Goal: Answer question/provide support: Share knowledge or assist other users

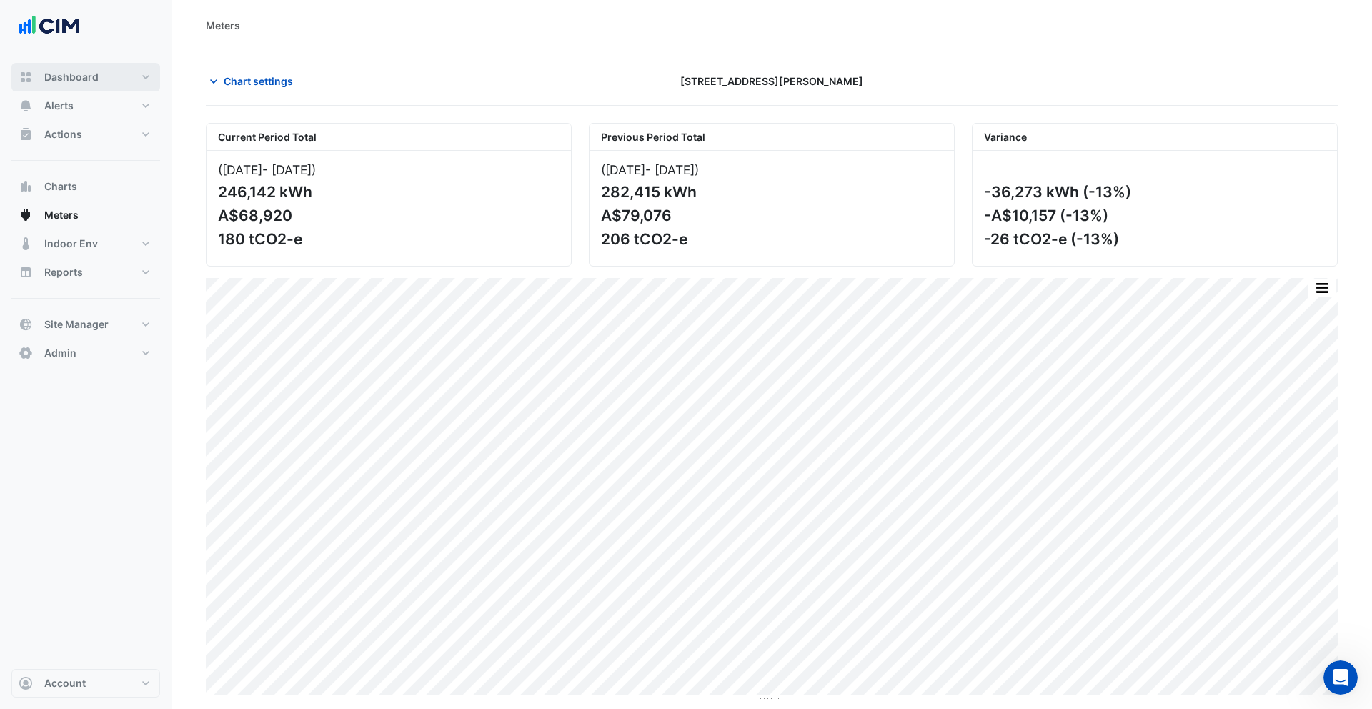
click at [62, 75] on span "Dashboard" at bounding box center [71, 77] width 54 height 14
select select "***"
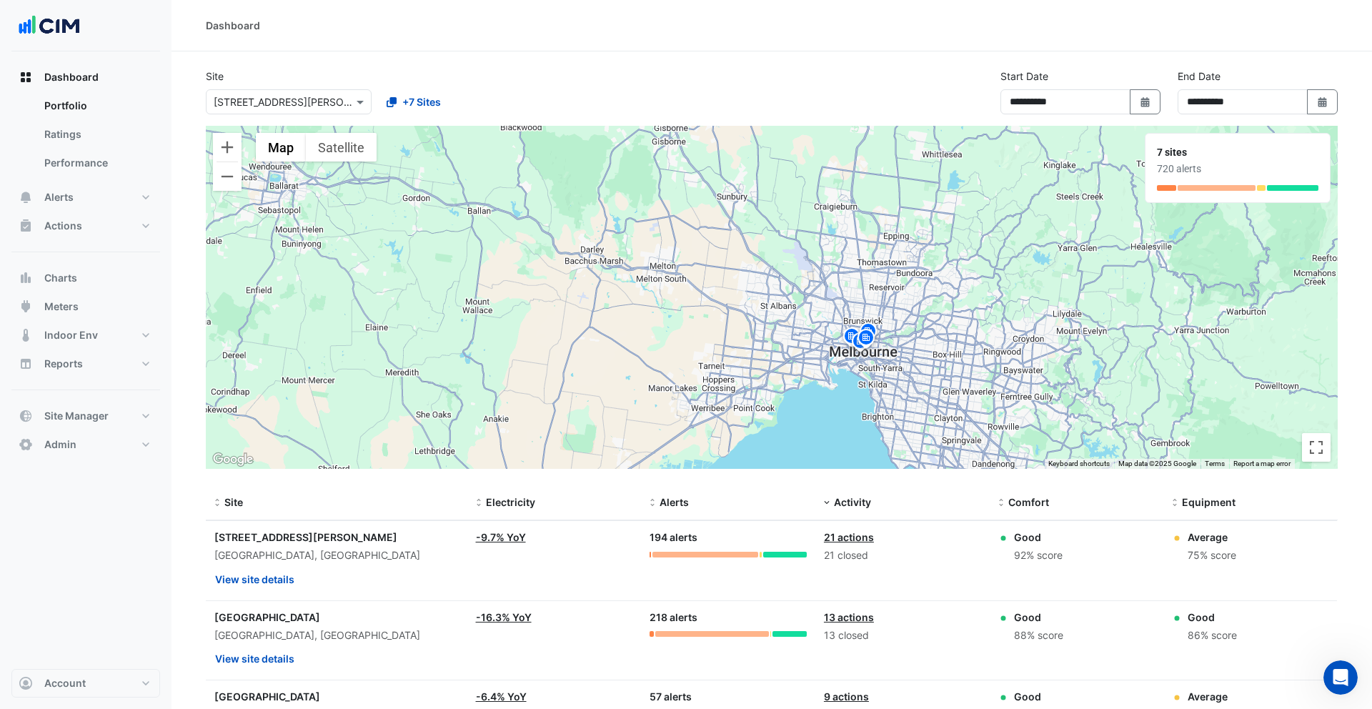
drag, startPoint x: 943, startPoint y: 350, endPoint x: 903, endPoint y: 289, distance: 73.1
click at [903, 289] on div "To activate drag with keyboard, press Alt + Enter. Once in keyboard drag state,…" at bounding box center [772, 297] width 1132 height 343
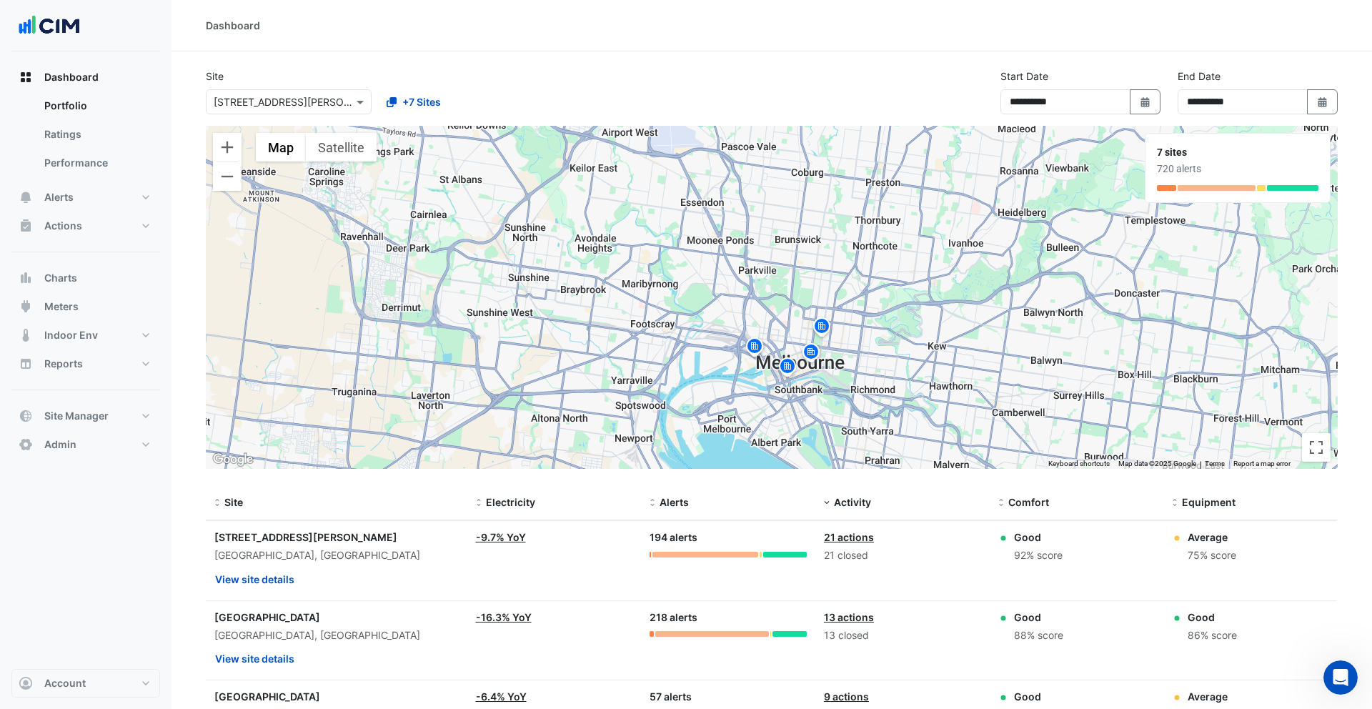
click at [863, 334] on div "To activate drag with keyboard, press Alt + Enter. Once in keyboard drag state,…" at bounding box center [772, 297] width 1132 height 343
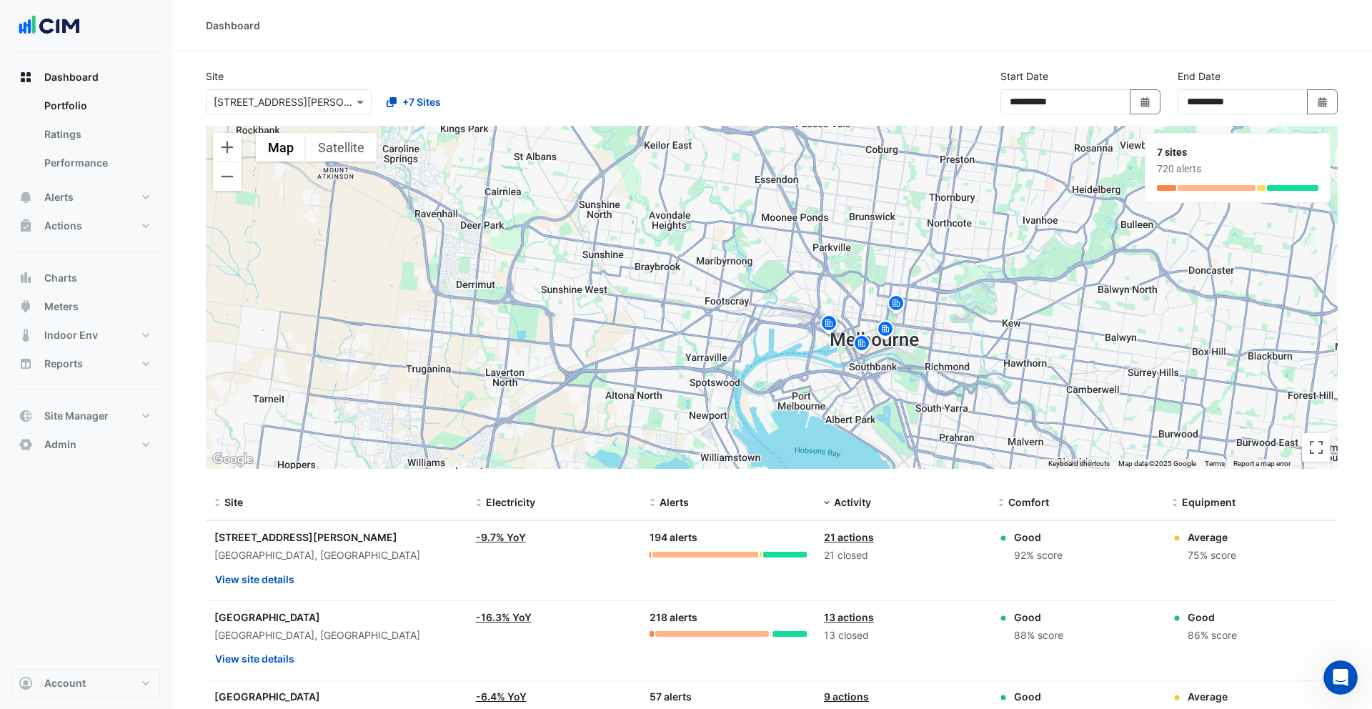
drag, startPoint x: 884, startPoint y: 337, endPoint x: 959, endPoint y: 316, distance: 78.0
click at [961, 315] on div "To activate drag with keyboard, press Alt + Enter. Once in keyboard drag state,…" at bounding box center [772, 297] width 1132 height 343
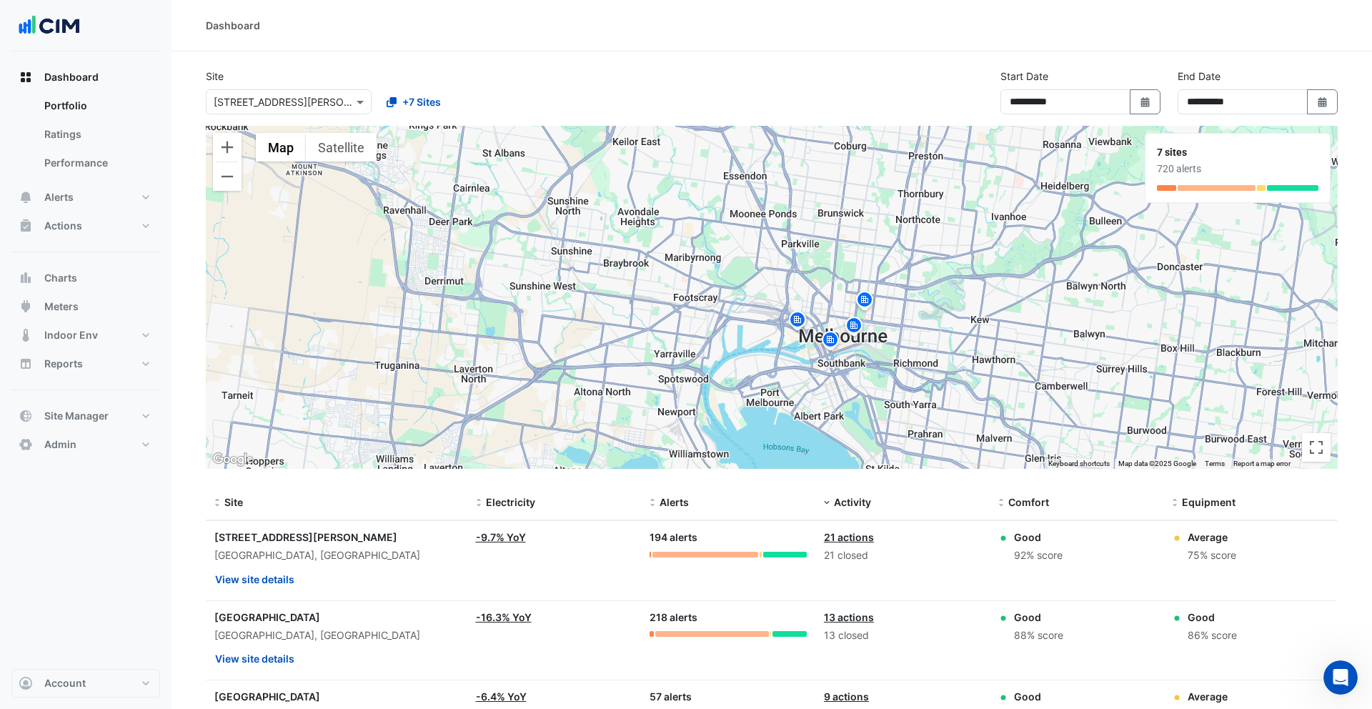
drag, startPoint x: 943, startPoint y: 332, endPoint x: 936, endPoint y: 331, distance: 7.2
click at [935, 331] on div "To activate drag with keyboard, press Alt + Enter. Once in keyboard drag state,…" at bounding box center [772, 297] width 1132 height 343
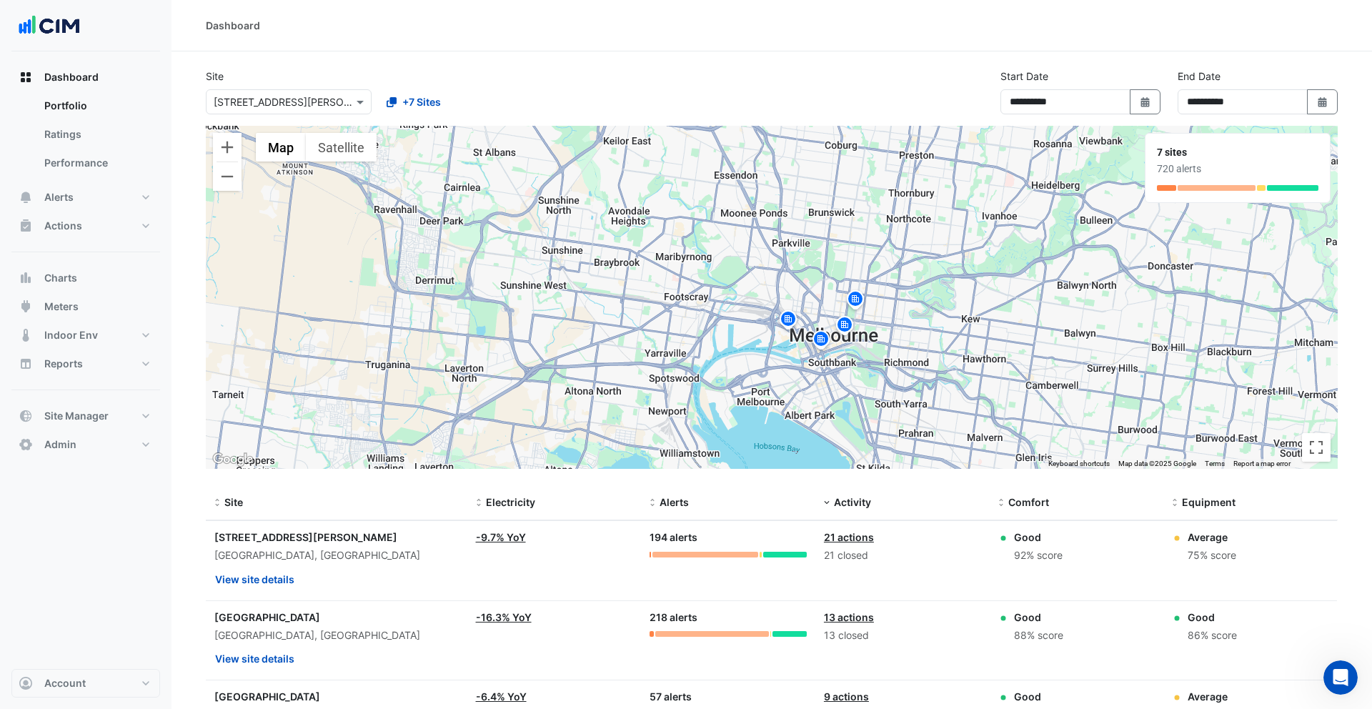
click at [857, 298] on img at bounding box center [855, 301] width 23 height 25
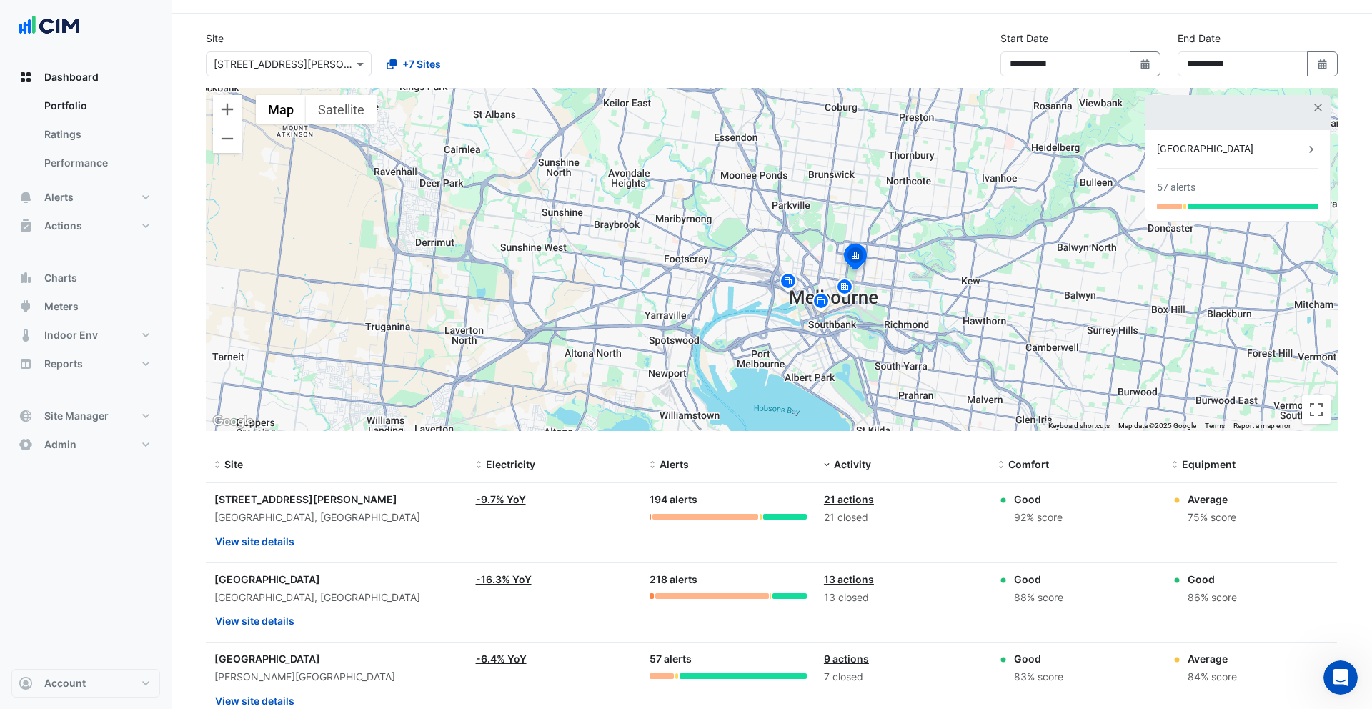
scroll to position [39, 0]
drag, startPoint x: 1068, startPoint y: 517, endPoint x: 1012, endPoint y: 515, distance: 56.5
click at [1012, 515] on div "Good 92% score" at bounding box center [1076, 507] width 157 height 34
drag, startPoint x: 1241, startPoint y: 518, endPoint x: 1186, endPoint y: 517, distance: 55.0
click at [1186, 517] on div "Average 75% score" at bounding box center [1250, 507] width 157 height 34
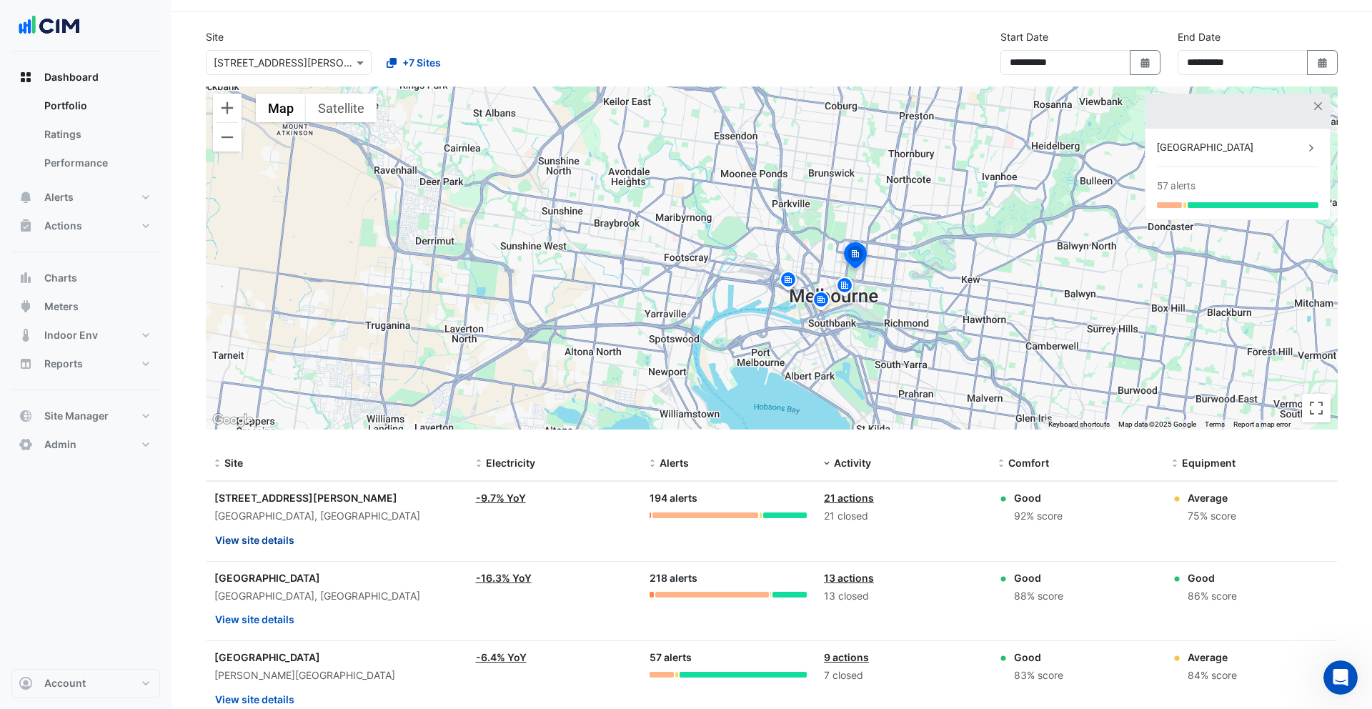
click at [250, 539] on button "View site details" at bounding box center [254, 539] width 81 height 25
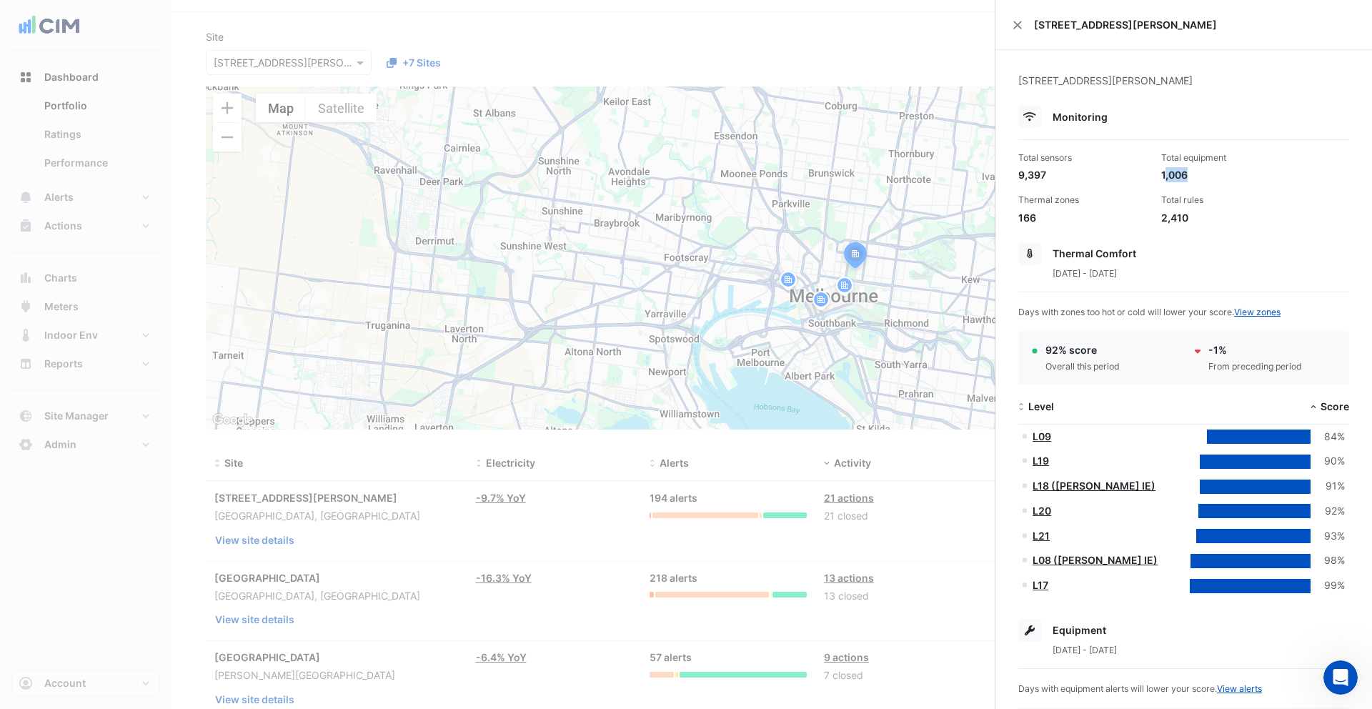
drag, startPoint x: 1187, startPoint y: 173, endPoint x: 1163, endPoint y: 174, distance: 23.6
click at [1163, 174] on div "1,006" at bounding box center [1226, 174] width 131 height 15
click at [1202, 174] on div "1,006" at bounding box center [1226, 174] width 131 height 15
drag, startPoint x: 1200, startPoint y: 174, endPoint x: 1157, endPoint y: 174, distance: 42.9
click at [1157, 174] on div "Total equipment 1,006" at bounding box center [1227, 167] width 143 height 31
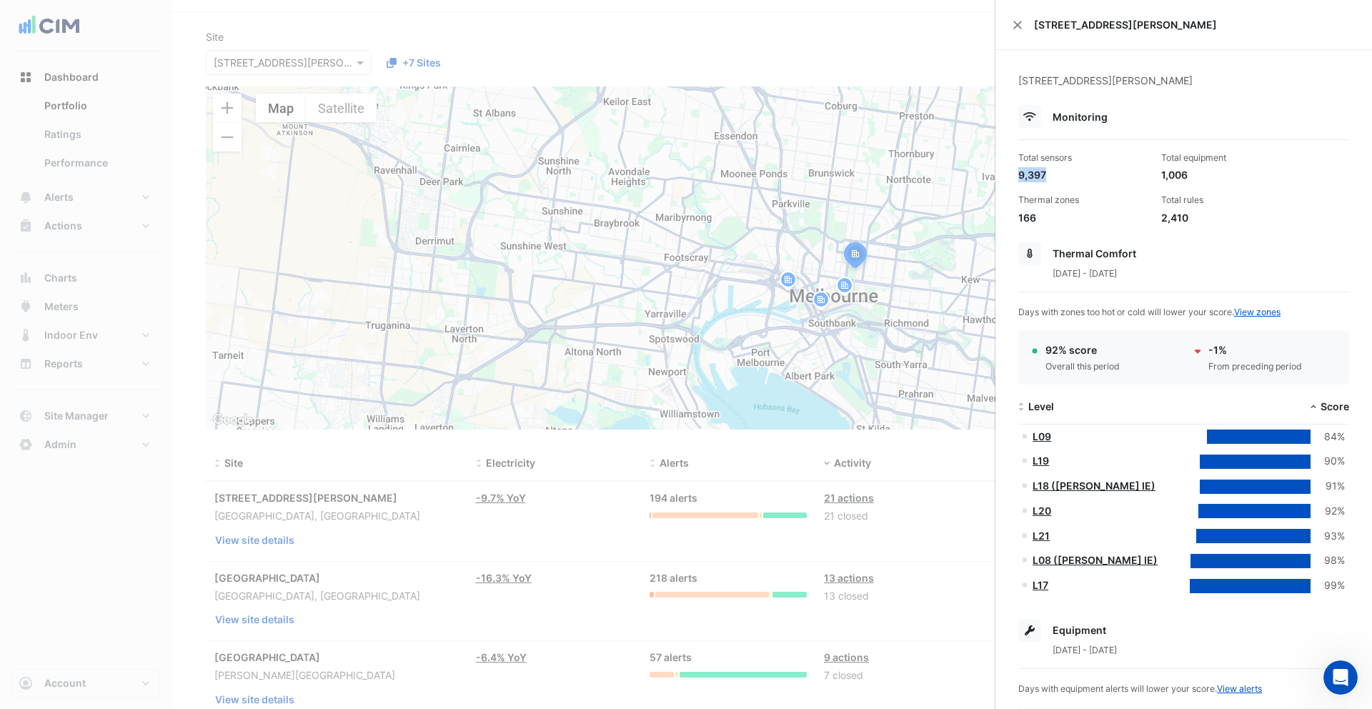
drag, startPoint x: 1047, startPoint y: 174, endPoint x: 1018, endPoint y: 174, distance: 29.3
click at [1018, 174] on div "9,397" at bounding box center [1083, 174] width 131 height 15
drag, startPoint x: 1192, startPoint y: 218, endPoint x: 1157, endPoint y: 218, distance: 35.0
click at [1157, 218] on div "Total rules 2,410" at bounding box center [1227, 209] width 143 height 31
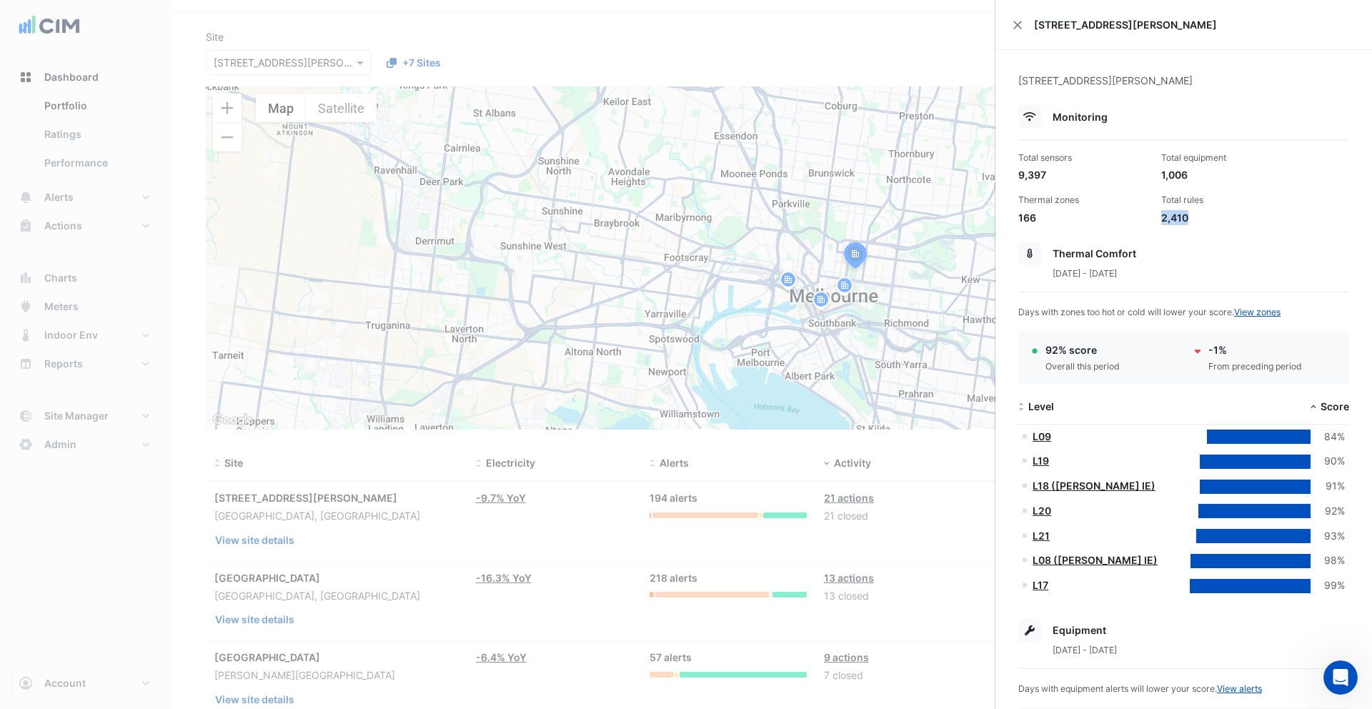
drag, startPoint x: 1205, startPoint y: 214, endPoint x: 1160, endPoint y: 217, distance: 45.1
click at [1161, 217] on div "2,410" at bounding box center [1226, 217] width 131 height 15
click at [1055, 172] on div "9,397" at bounding box center [1083, 174] width 131 height 15
drag, startPoint x: 1044, startPoint y: 172, endPoint x: 1019, endPoint y: 160, distance: 27.8
click at [1019, 160] on div "Total sensors 9,397" at bounding box center [1084, 167] width 143 height 31
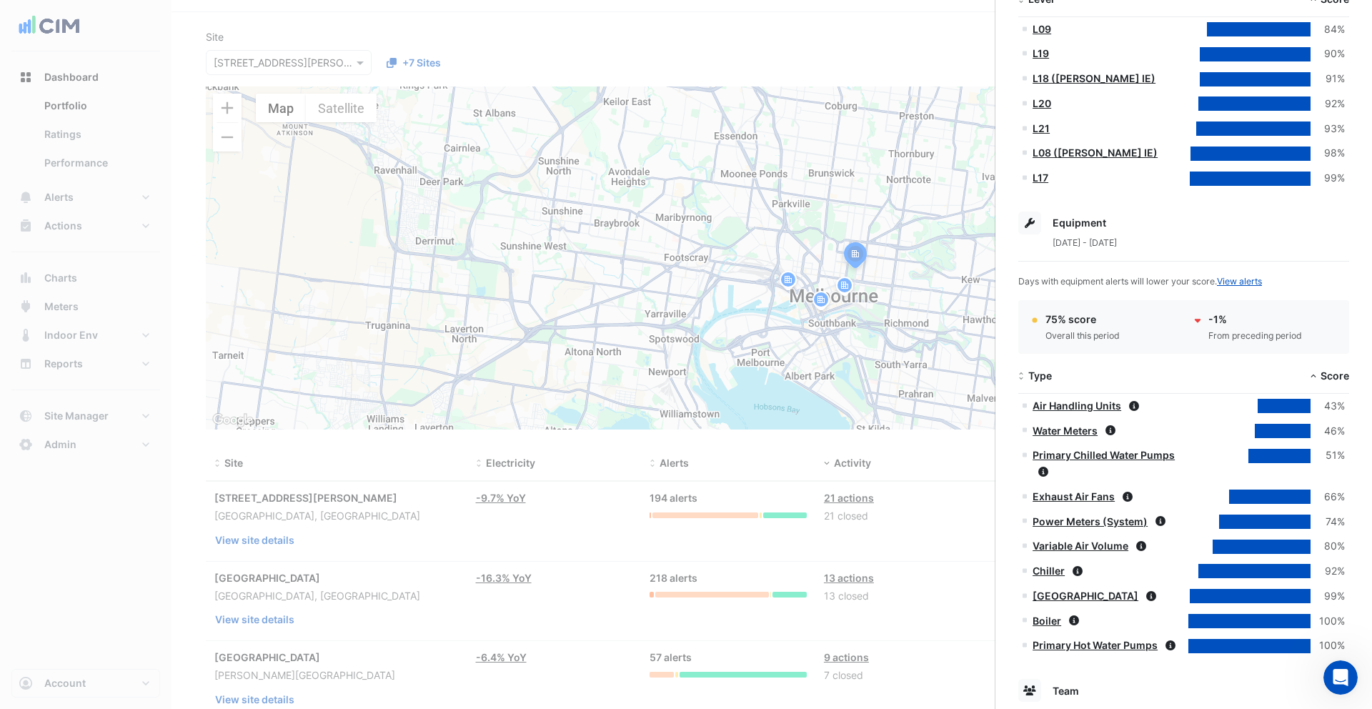
scroll to position [497, 0]
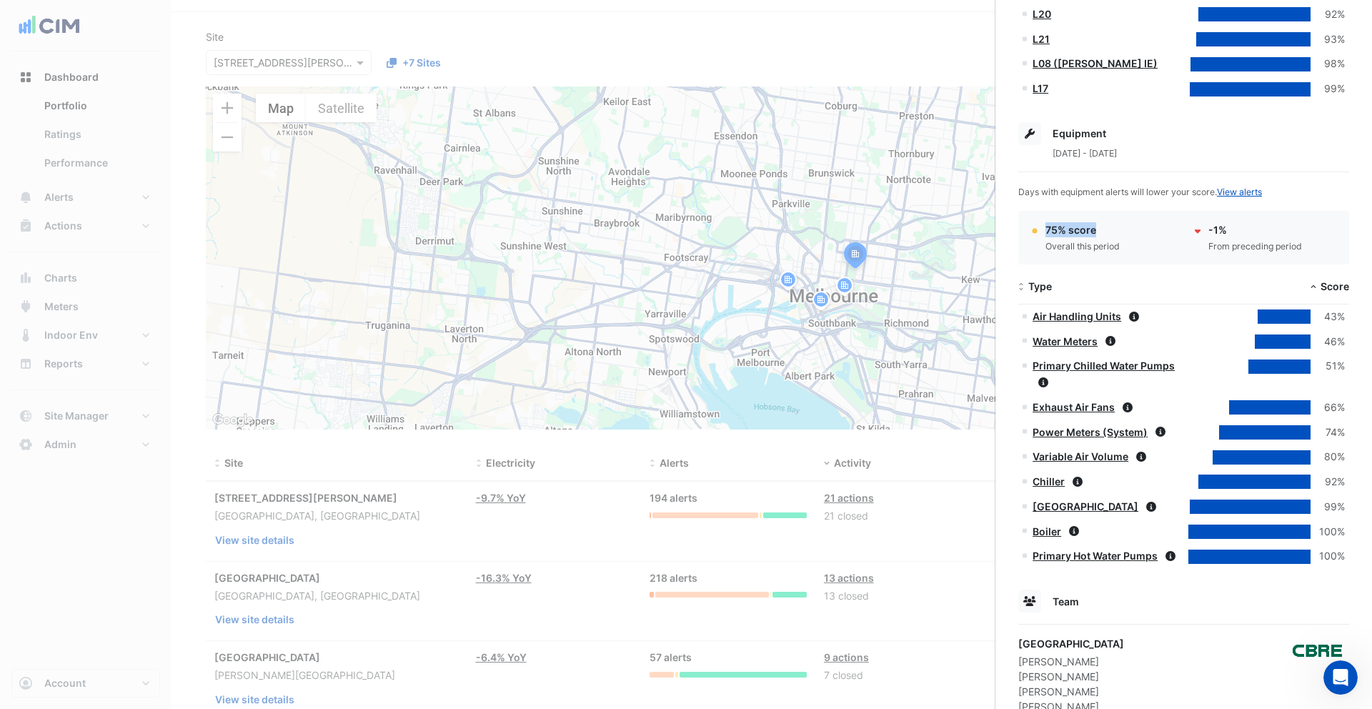
drag, startPoint x: 1102, startPoint y: 231, endPoint x: 1058, endPoint y: 240, distance: 44.6
click at [1042, 229] on div "75% score Overall this period" at bounding box center [1103, 237] width 146 height 31
click at [1339, 286] on span "Score" at bounding box center [1335, 286] width 29 height 12
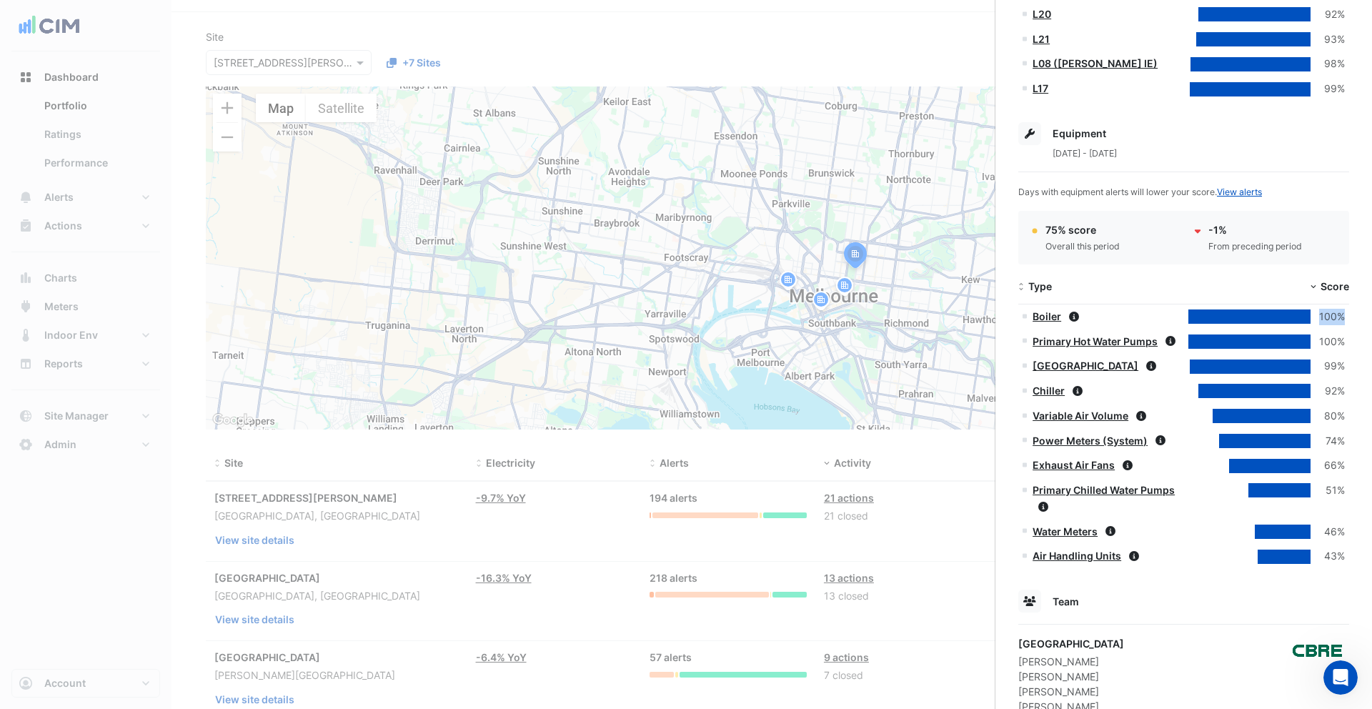
drag, startPoint x: 1348, startPoint y: 317, endPoint x: 1318, endPoint y: 317, distance: 30.0
click at [1318, 317] on datatable-body-cell "100%" at bounding box center [1267, 316] width 166 height 25
click at [1335, 289] on span "Score" at bounding box center [1335, 286] width 29 height 12
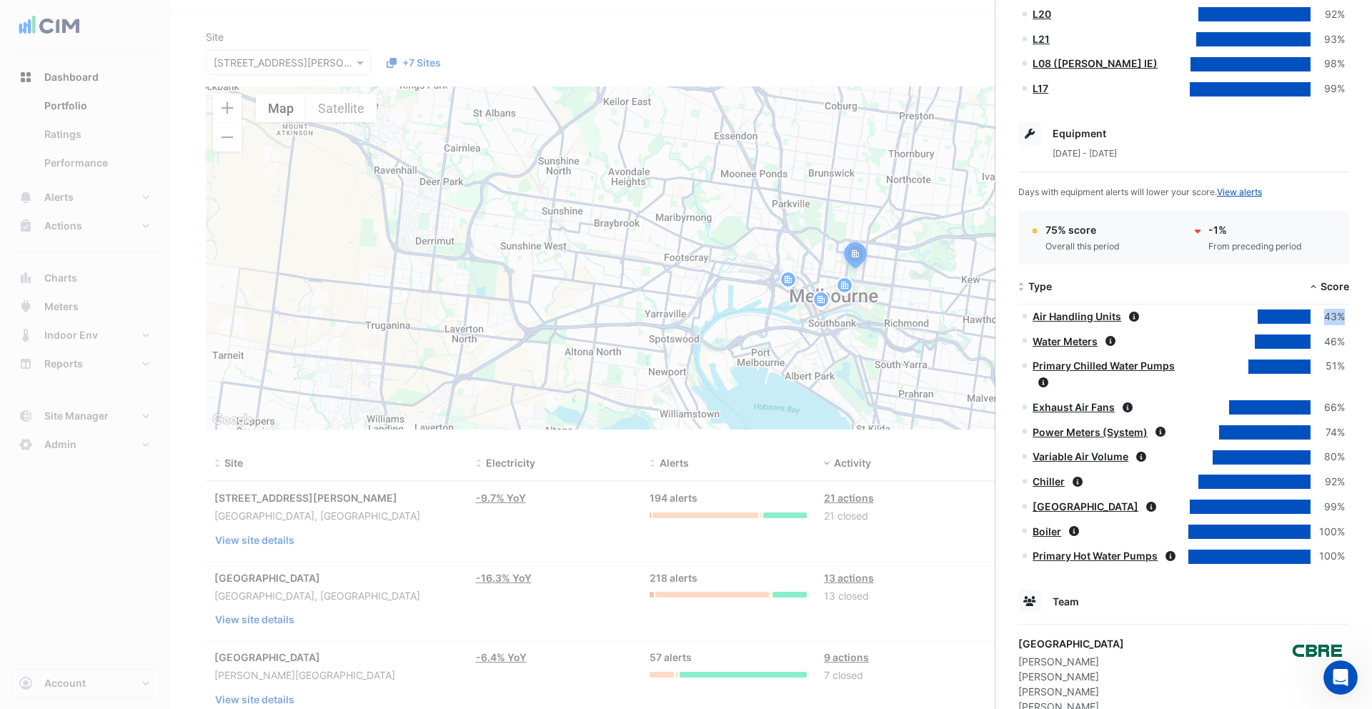
drag, startPoint x: 1346, startPoint y: 319, endPoint x: 1326, endPoint y: 320, distance: 19.3
click at [1326, 320] on datatable-body-cell "43%" at bounding box center [1267, 316] width 166 height 25
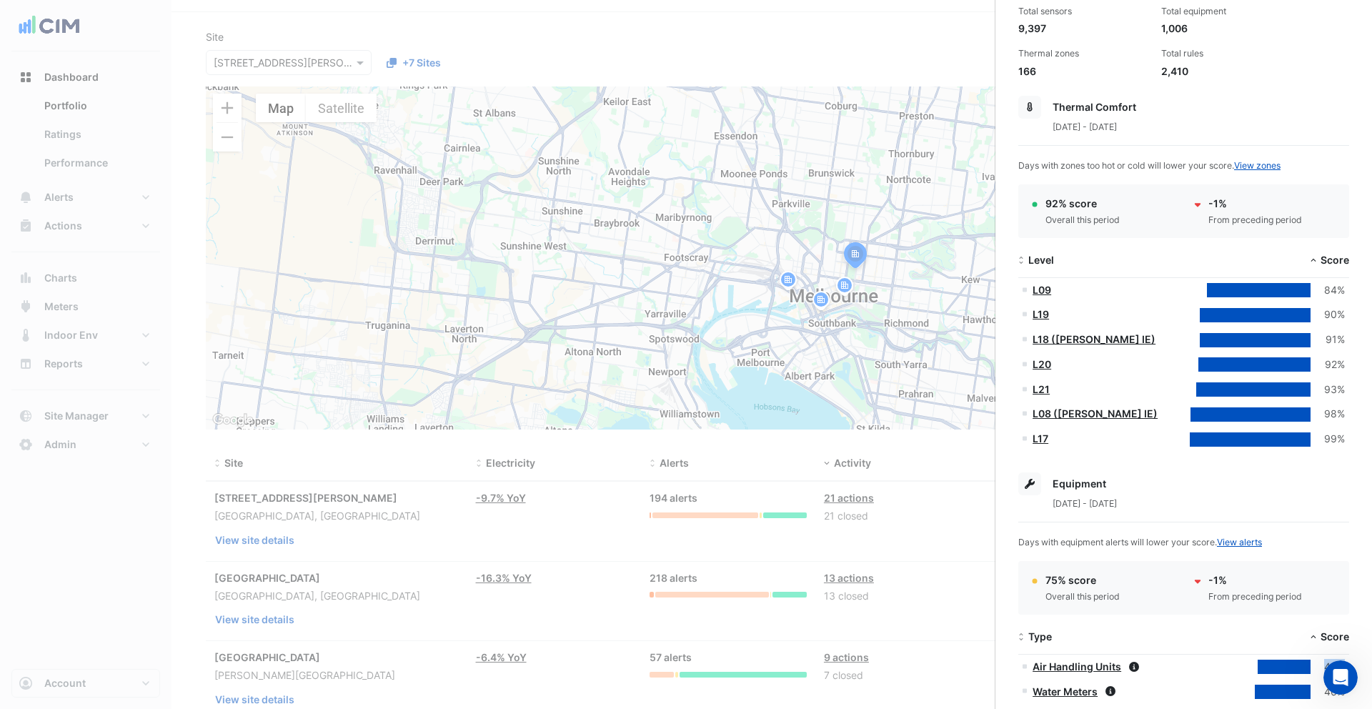
scroll to position [0, 0]
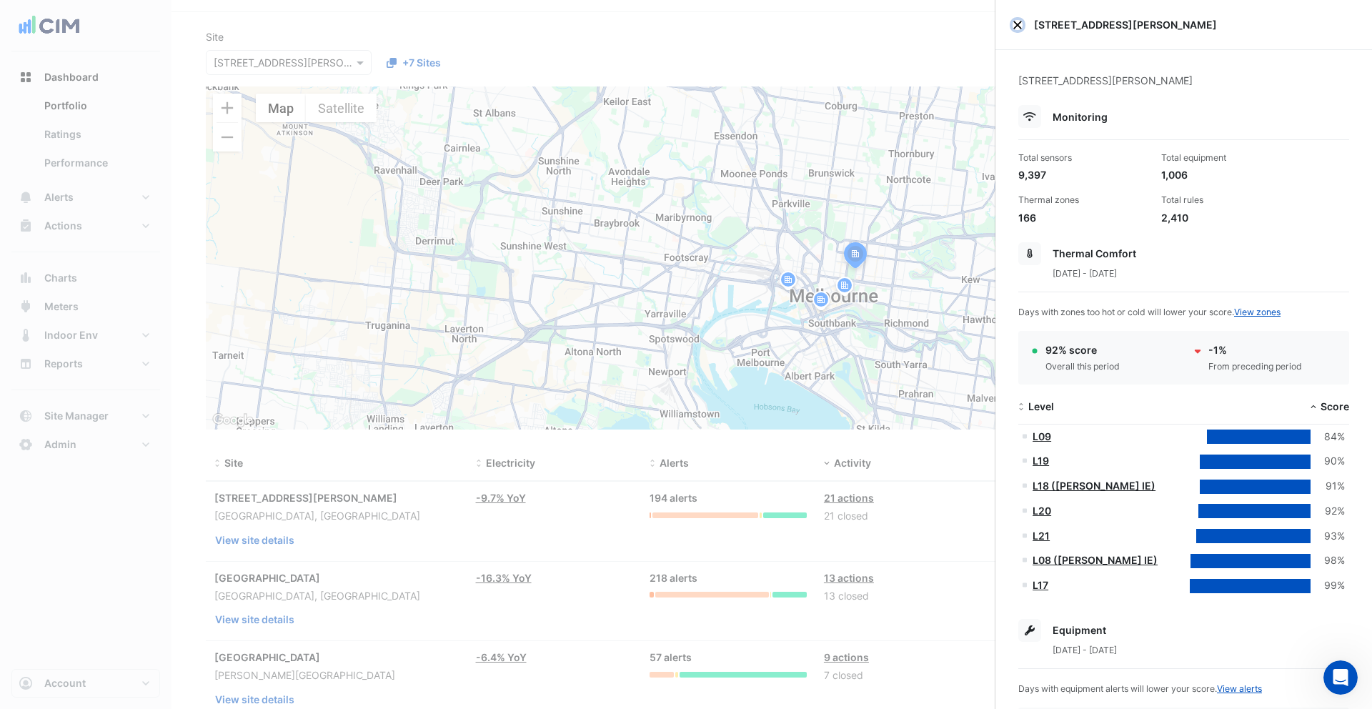
click at [1020, 28] on button "Close" at bounding box center [1018, 25] width 10 height 10
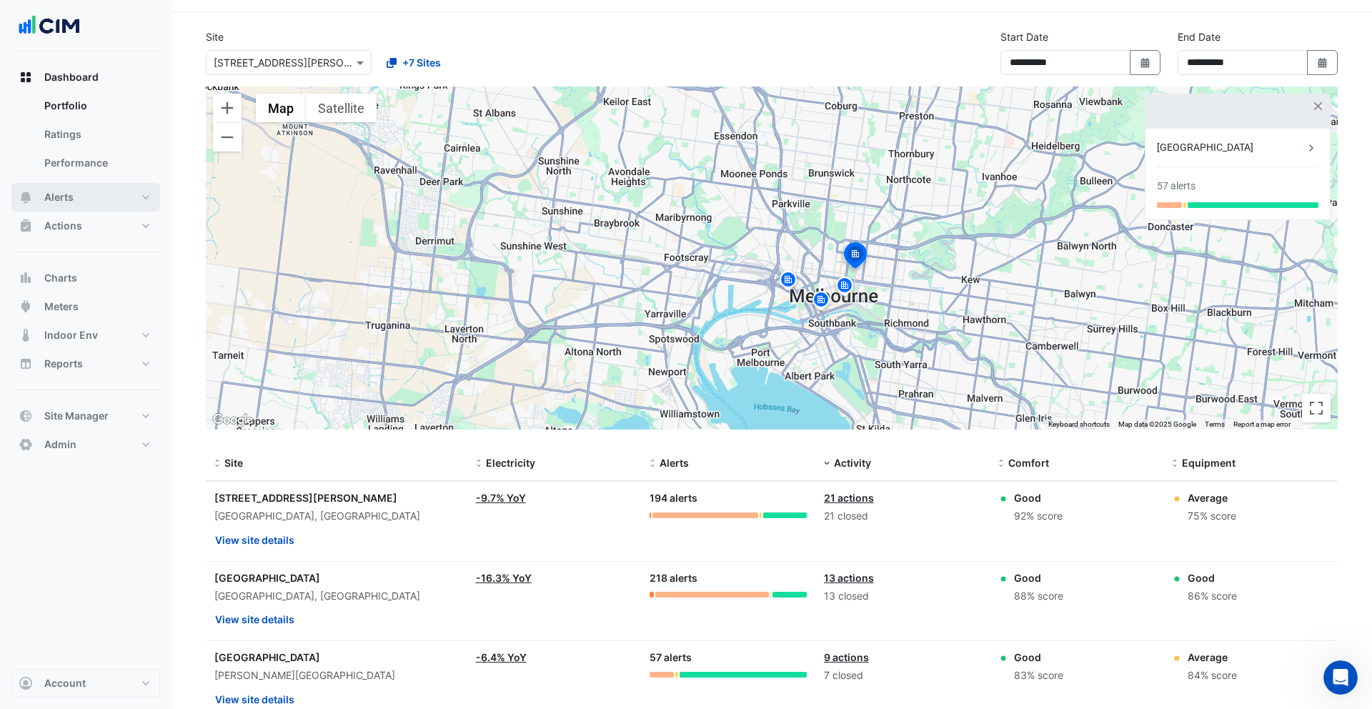
click at [74, 198] on button "Alerts" at bounding box center [85, 197] width 149 height 29
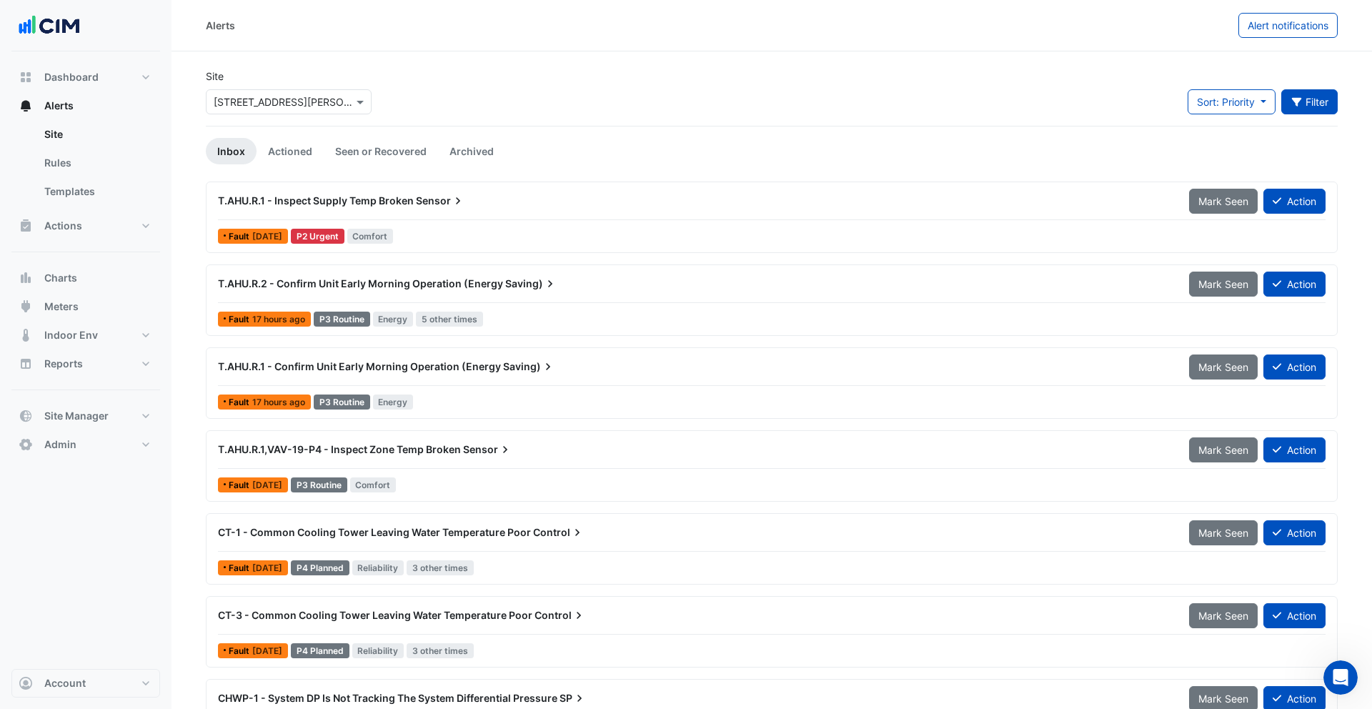
click at [1310, 107] on button "Filter" at bounding box center [1309, 101] width 57 height 25
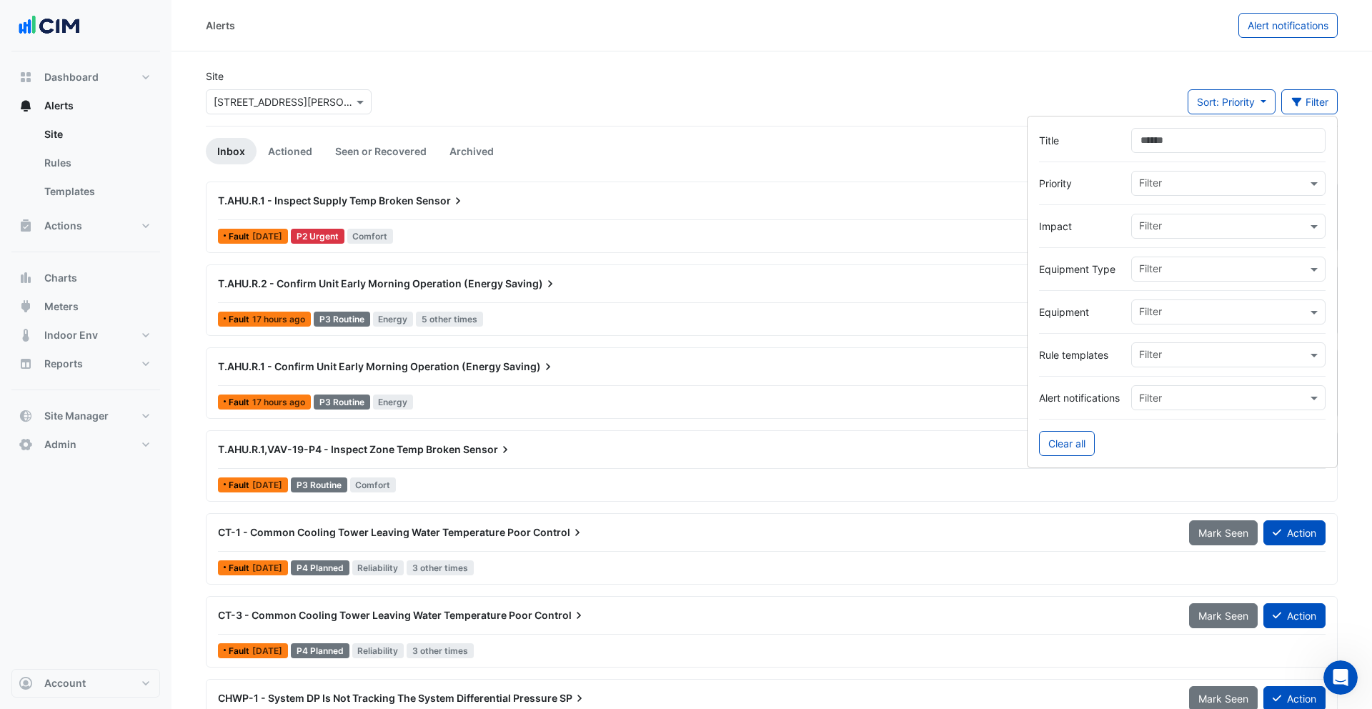
click at [1182, 232] on input "text" at bounding box center [1223, 227] width 168 height 15
click at [1184, 182] on input "text" at bounding box center [1223, 184] width 168 height 15
click at [562, 203] on div "T.AHU.R.1 - Inspect Supply Temp Broken Sensor" at bounding box center [695, 201] width 954 height 14
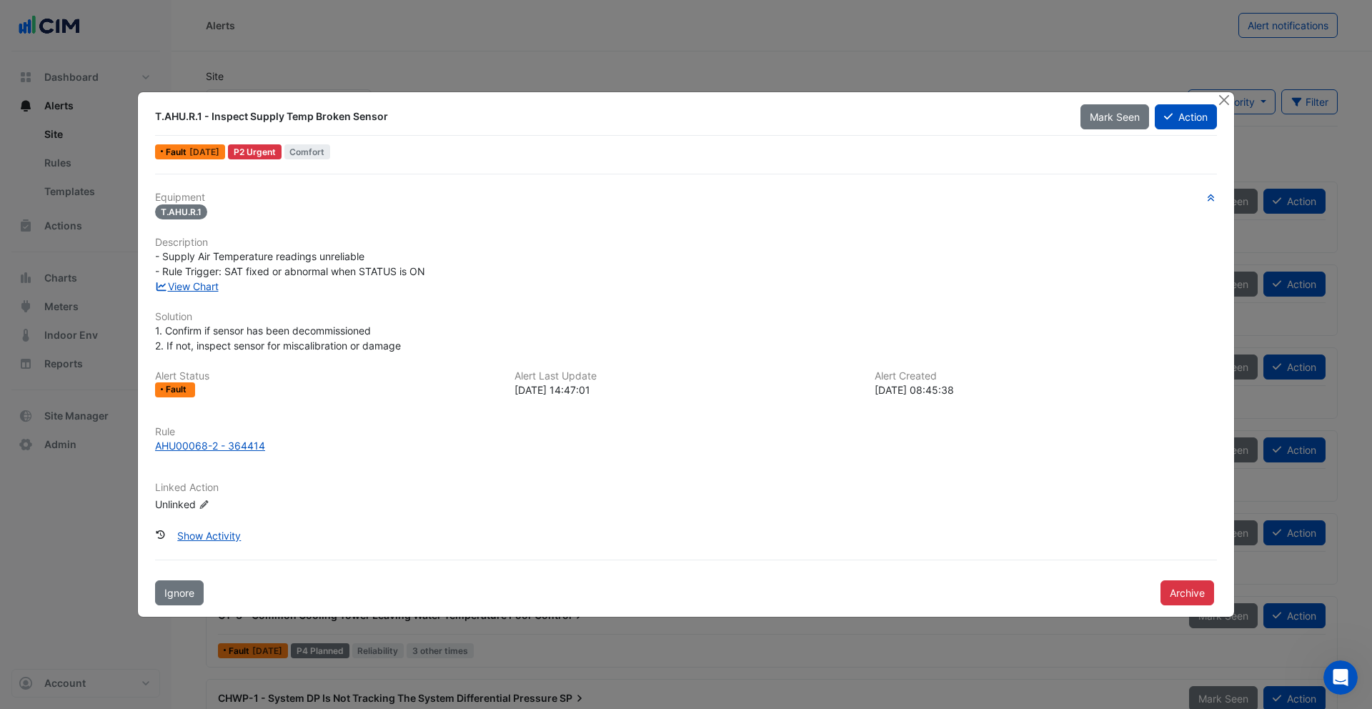
drag, startPoint x: 394, startPoint y: 116, endPoint x: 154, endPoint y: 117, distance: 239.4
click at [155, 117] on div "T.AHU.R.1 - Inspect Supply Temp Broken Sensor" at bounding box center [609, 116] width 908 height 14
click at [244, 116] on div "T.AHU.R.1 - Inspect Supply Temp Broken Sensor" at bounding box center [609, 116] width 908 height 14
click at [204, 284] on link "View Chart" at bounding box center [187, 286] width 64 height 12
click at [189, 116] on div "T.AHU.R.1 - Inspect Supply Temp Broken Sensor" at bounding box center [609, 116] width 908 height 14
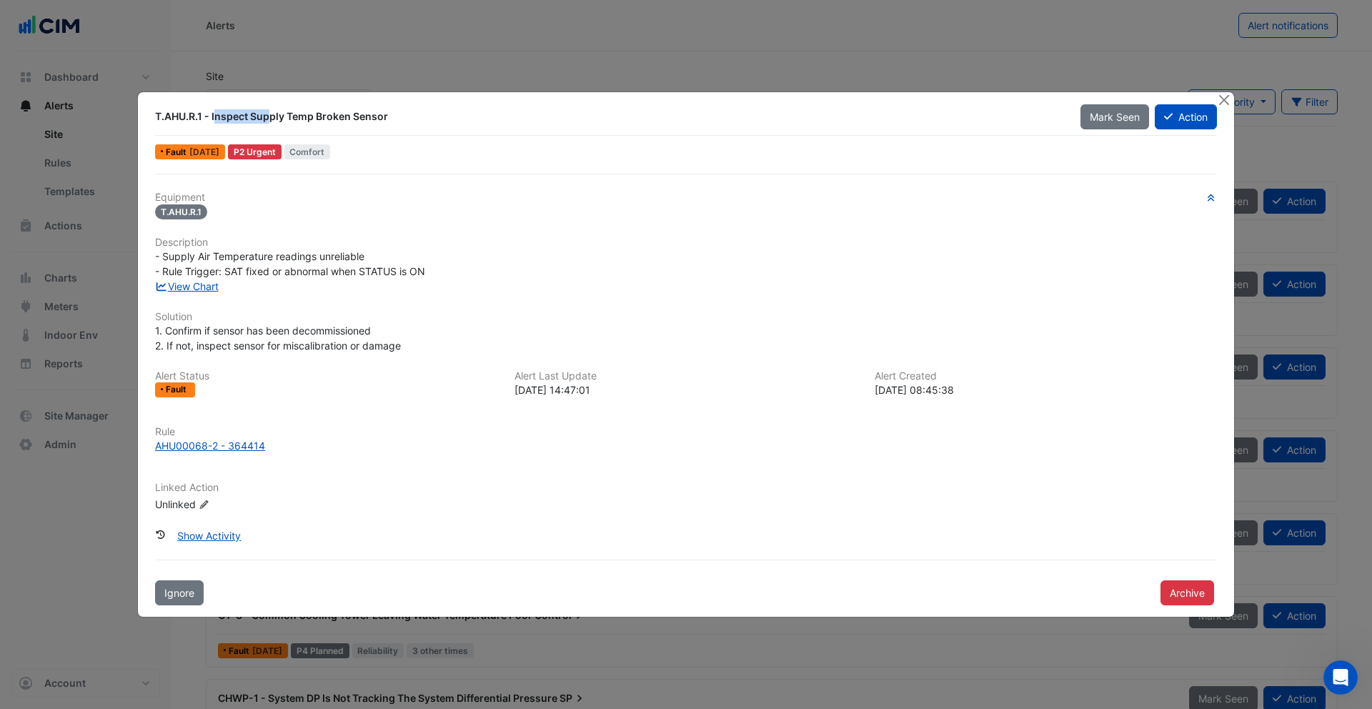
drag, startPoint x: 207, startPoint y: 115, endPoint x: 154, endPoint y: 114, distance: 52.2
click at [155, 114] on div "T.AHU.R.1 - Inspect Supply Temp Broken Sensor" at bounding box center [609, 116] width 908 height 14
click at [193, 116] on div "T.AHU.R.1 - Inspect Supply Temp Broken Sensor" at bounding box center [609, 116] width 908 height 14
drag, startPoint x: 204, startPoint y: 115, endPoint x: 157, endPoint y: 115, distance: 47.9
click at [157, 115] on div "T.AHU.R.1 - Inspect Supply Temp Broken Sensor" at bounding box center [609, 116] width 908 height 14
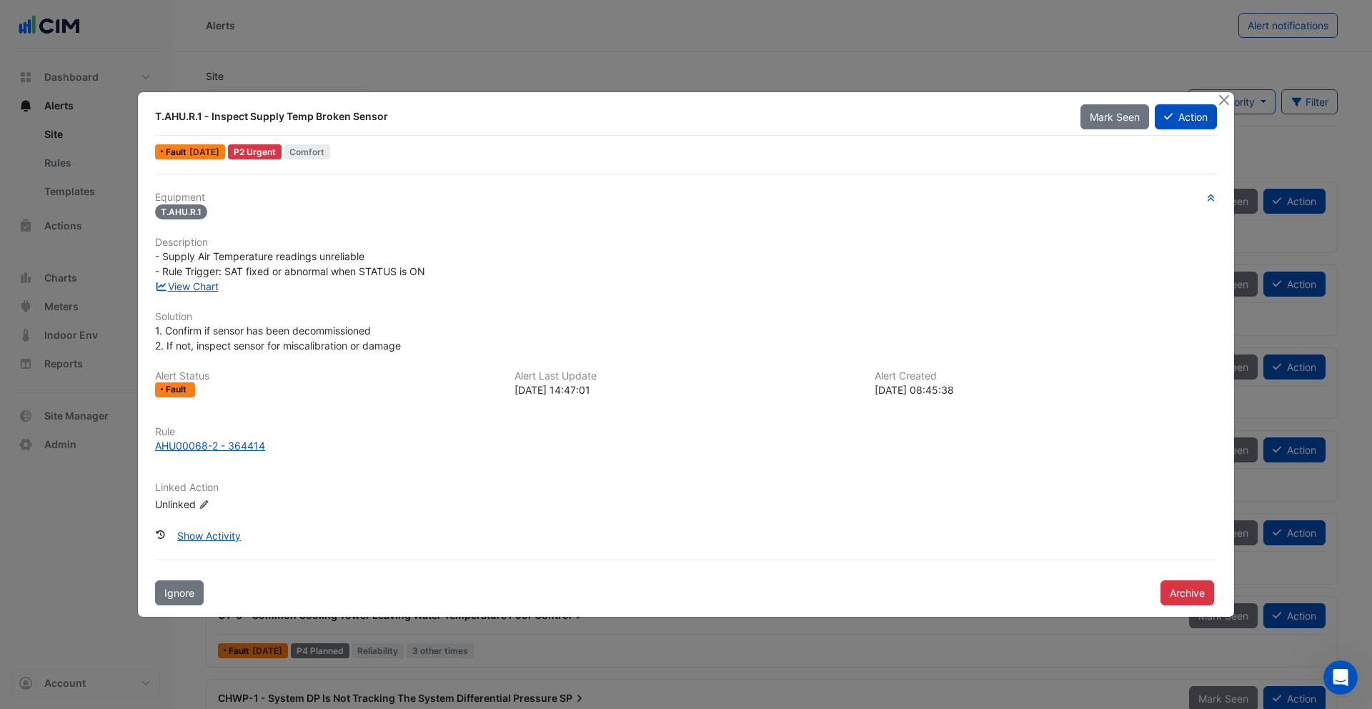
click at [440, 275] on div "- Supply Air Temperature readings unreliable - Rule Trigger: SAT fixed or abnor…" at bounding box center [686, 264] width 1062 height 30
drag, startPoint x: 456, startPoint y: 269, endPoint x: 155, endPoint y: 243, distance: 302.0
click at [155, 243] on div "Equipment T.AHU.R.1 Description - Supply Air Temperature readings unreliable - …" at bounding box center [686, 358] width 1062 height 332
drag, startPoint x: 349, startPoint y: 257, endPoint x: 364, endPoint y: 256, distance: 15.0
click at [349, 257] on span "- Supply Air Temperature readings unreliable - Rule Trigger: SAT fixed or abnor…" at bounding box center [290, 263] width 270 height 27
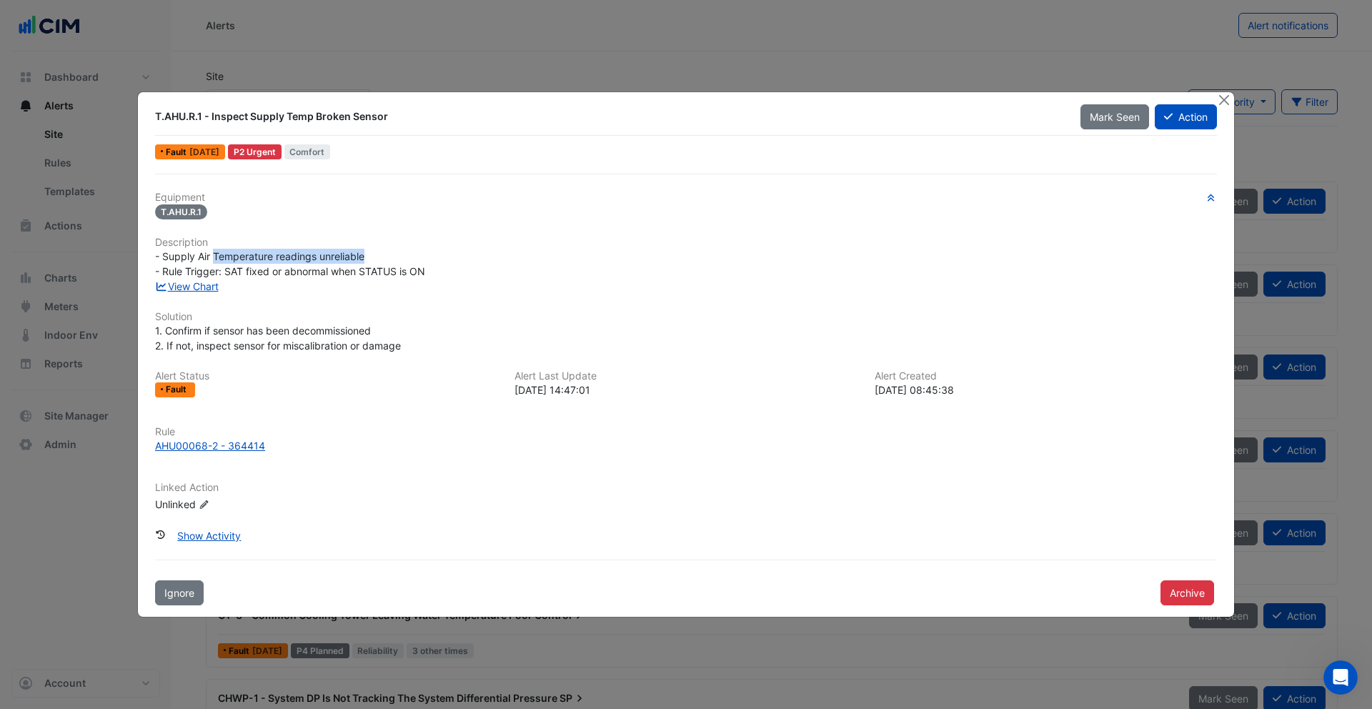
drag, startPoint x: 372, startPoint y: 254, endPoint x: 214, endPoint y: 255, distance: 157.9
click at [214, 255] on div "- Supply Air Temperature readings unreliable - Rule Trigger: SAT fixed or abnor…" at bounding box center [686, 264] width 1062 height 30
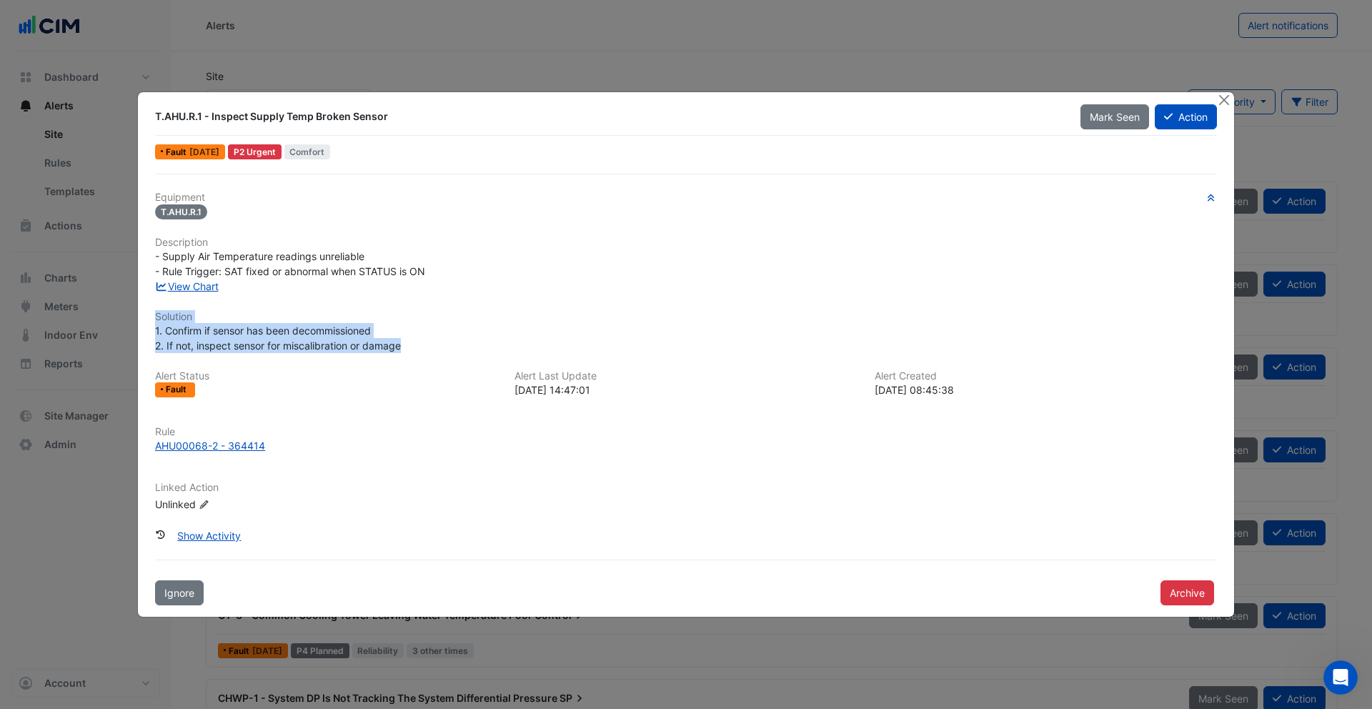
drag, startPoint x: 415, startPoint y: 347, endPoint x: 154, endPoint y: 317, distance: 263.2
click at [154, 317] on div "Equipment T.AHU.R.1 Description - Supply Air Temperature readings unreliable - …" at bounding box center [685, 390] width 1073 height 432
click at [1195, 116] on button "Action" at bounding box center [1186, 116] width 62 height 25
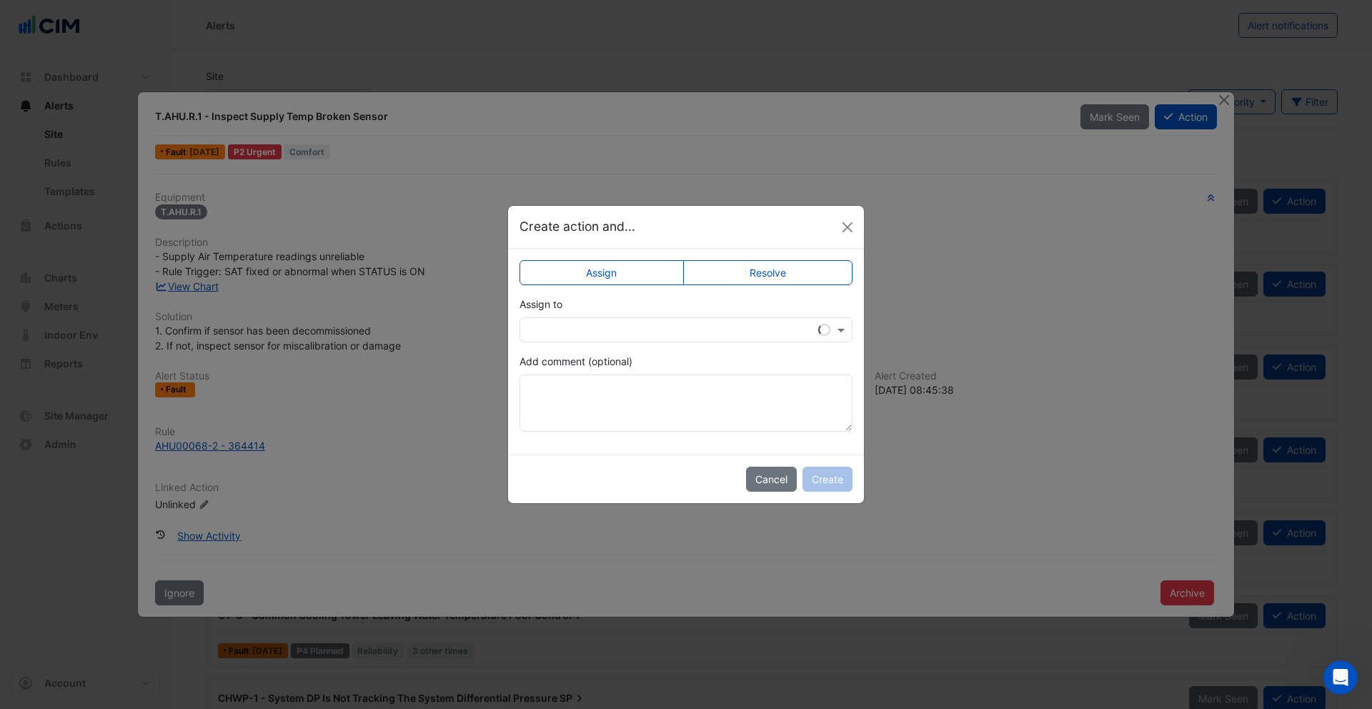
click at [728, 329] on input "text" at bounding box center [671, 330] width 289 height 15
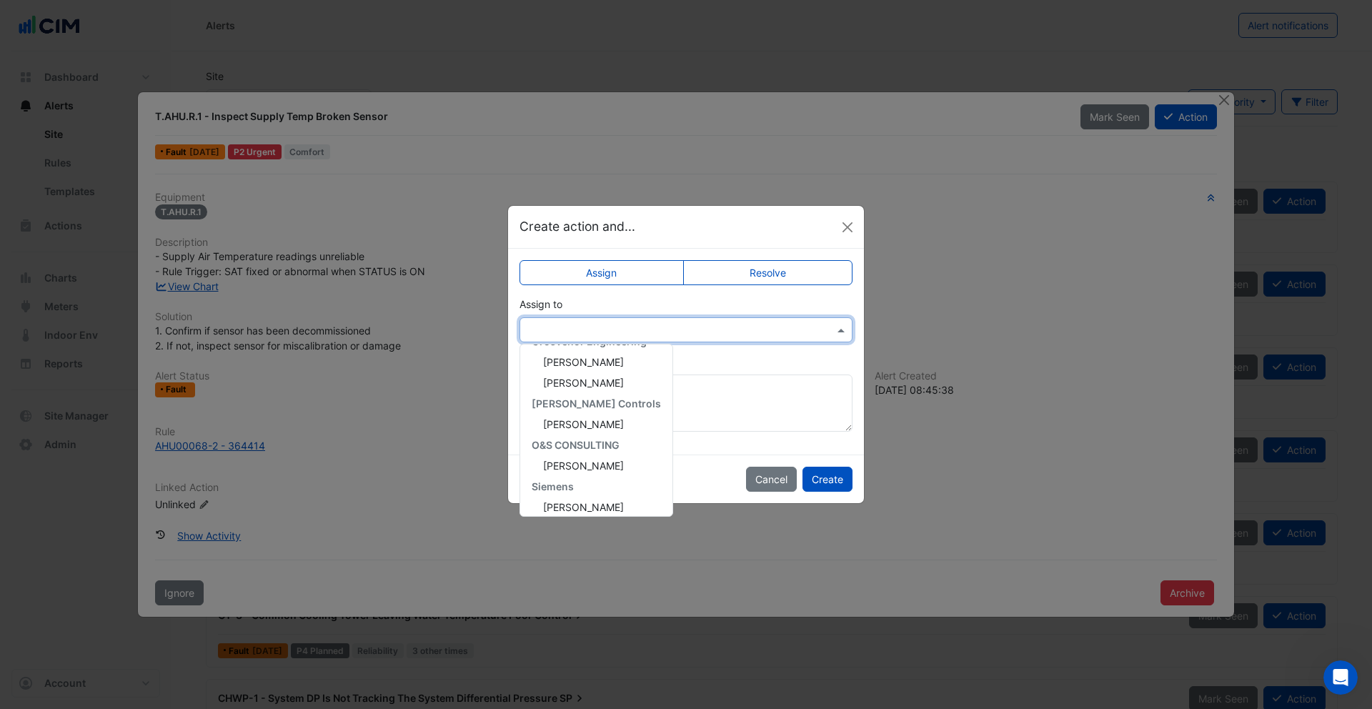
scroll to position [213, 0]
click at [592, 417] on span "Samuel Perrett" at bounding box center [583, 417] width 81 height 12
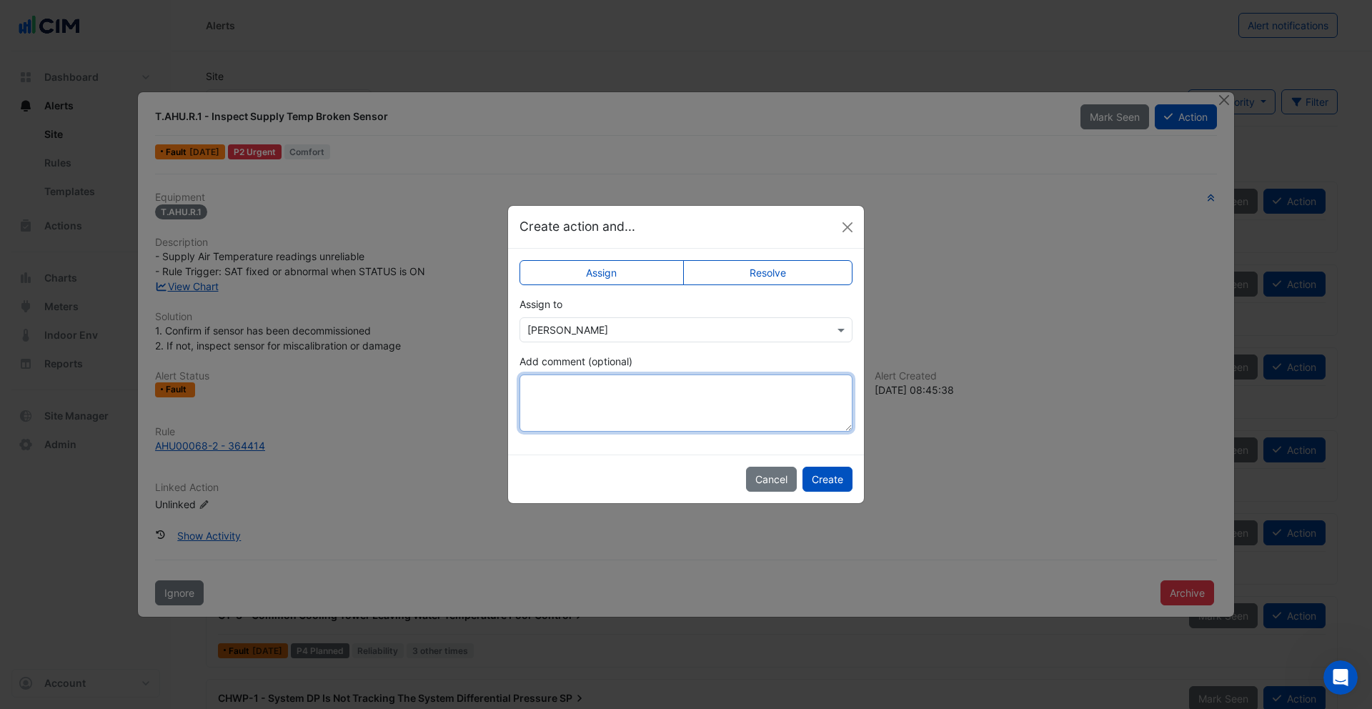
click at [655, 394] on textarea "Add comment (optional)" at bounding box center [686, 402] width 333 height 57
type textarea "*******"
click at [850, 229] on button "Close" at bounding box center [847, 227] width 21 height 21
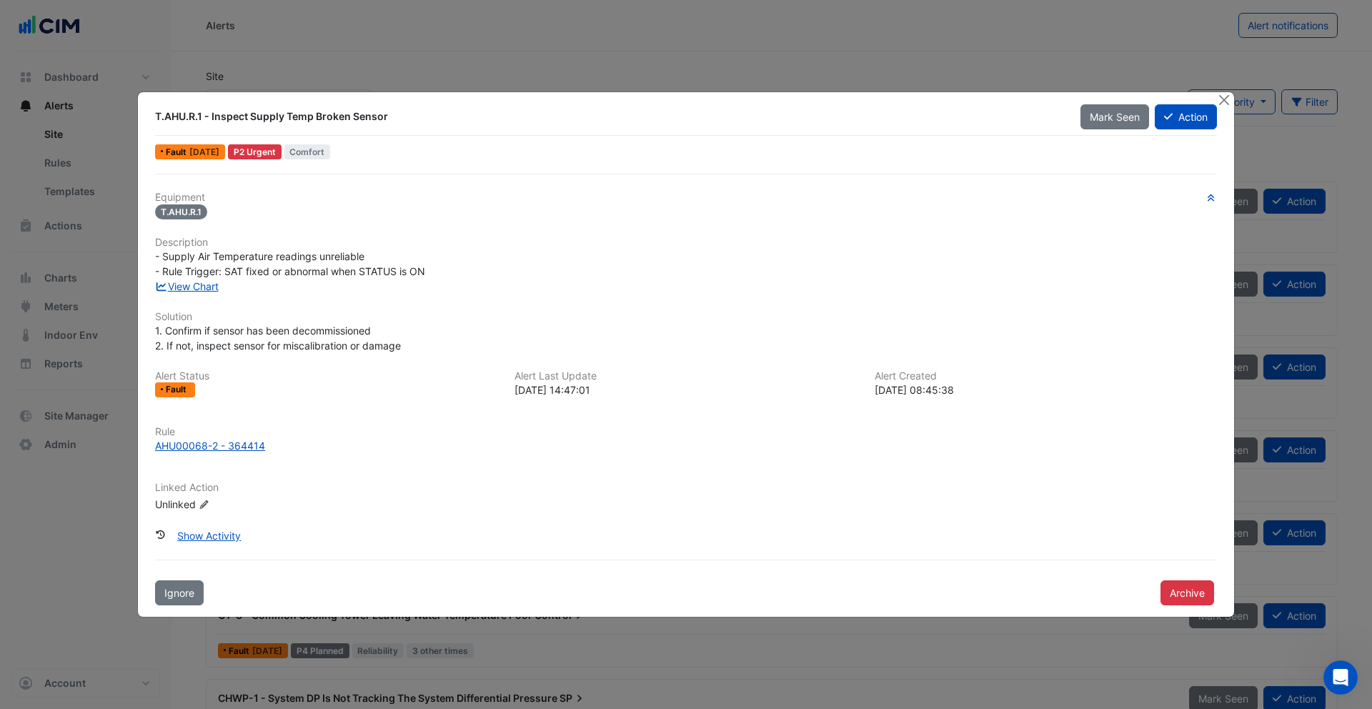
drag, startPoint x: 397, startPoint y: 115, endPoint x: 222, endPoint y: 118, distance: 175.8
click at [222, 119] on div "T.AHU.R.1 - Inspect Supply Temp Broken Sensor" at bounding box center [609, 116] width 908 height 14
click at [1222, 98] on button "Close" at bounding box center [1223, 99] width 15 height 15
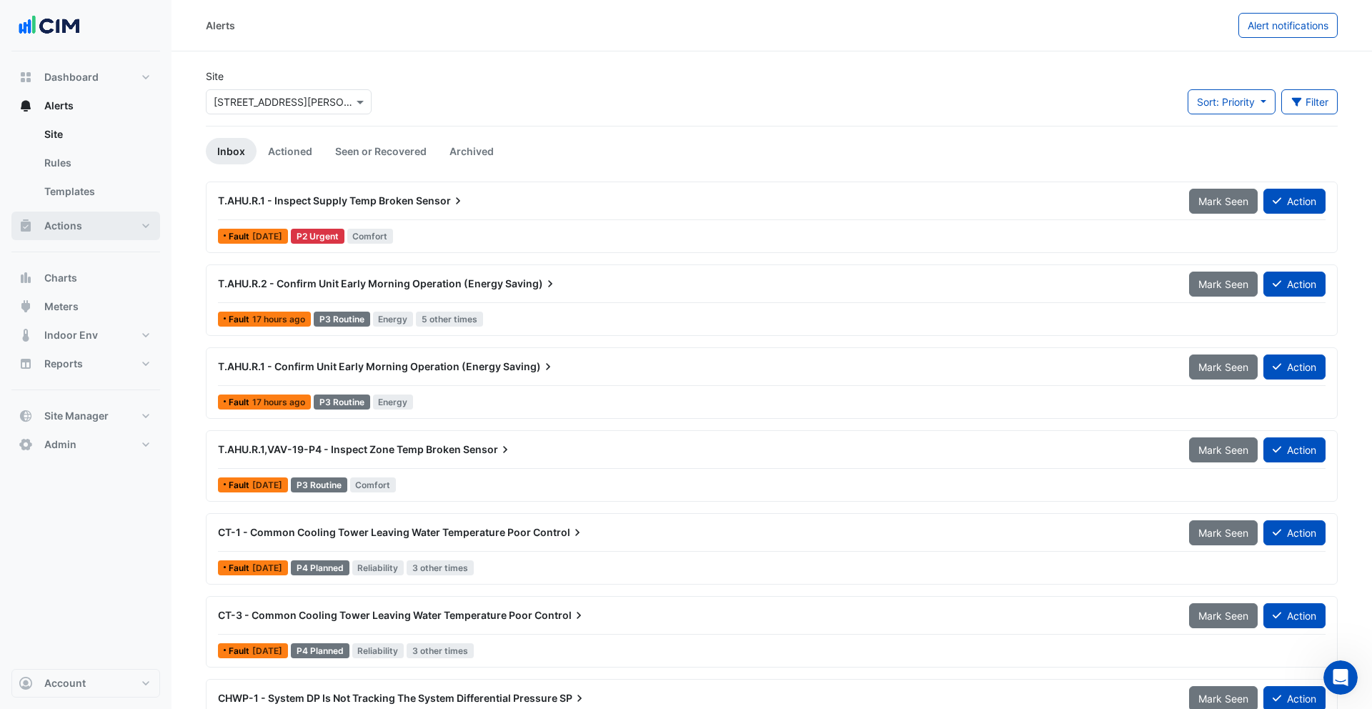
click at [59, 228] on span "Actions" at bounding box center [63, 226] width 38 height 14
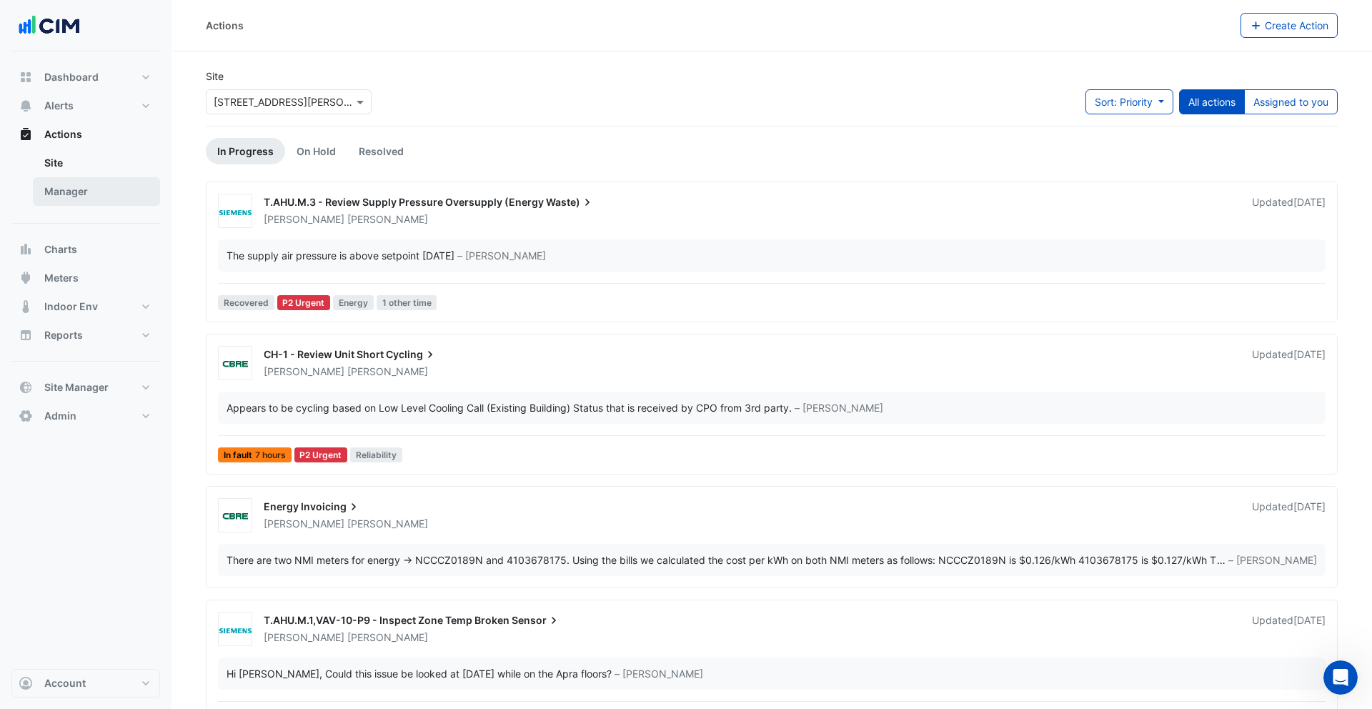
click at [81, 187] on link "Manager" at bounding box center [96, 191] width 127 height 29
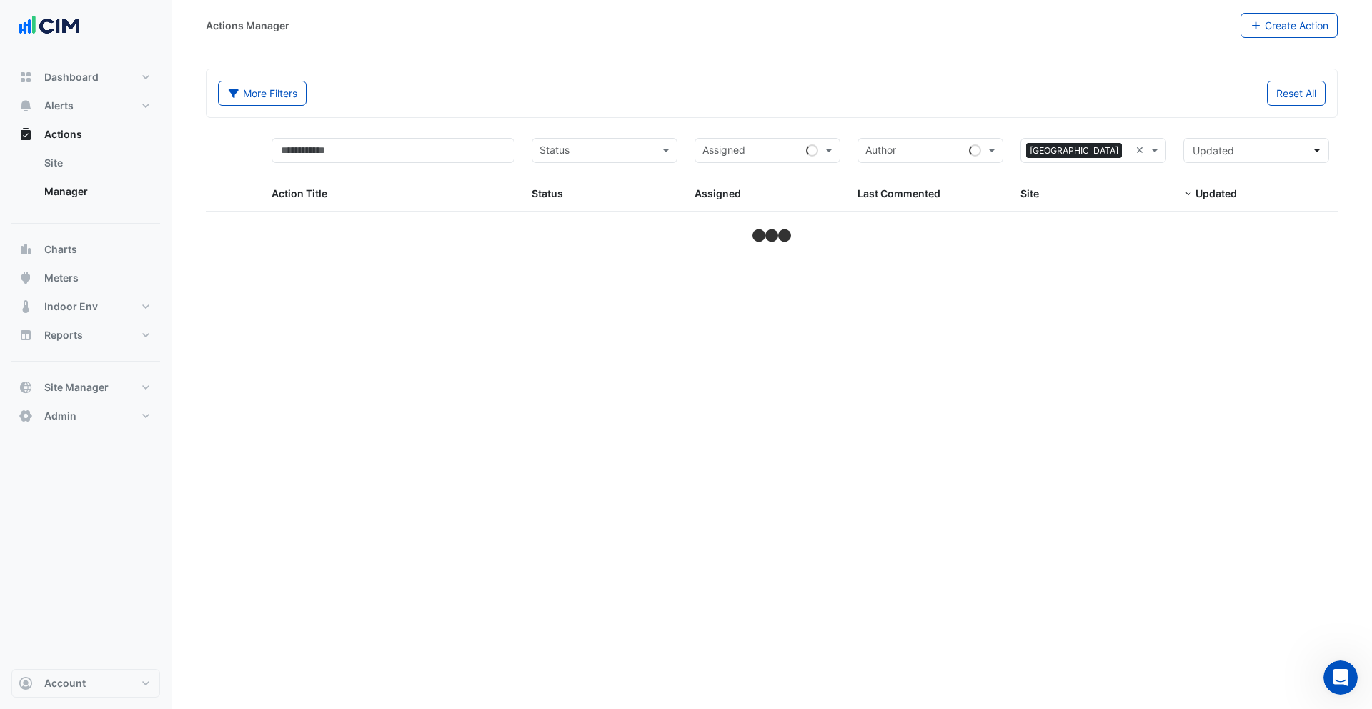
select select "***"
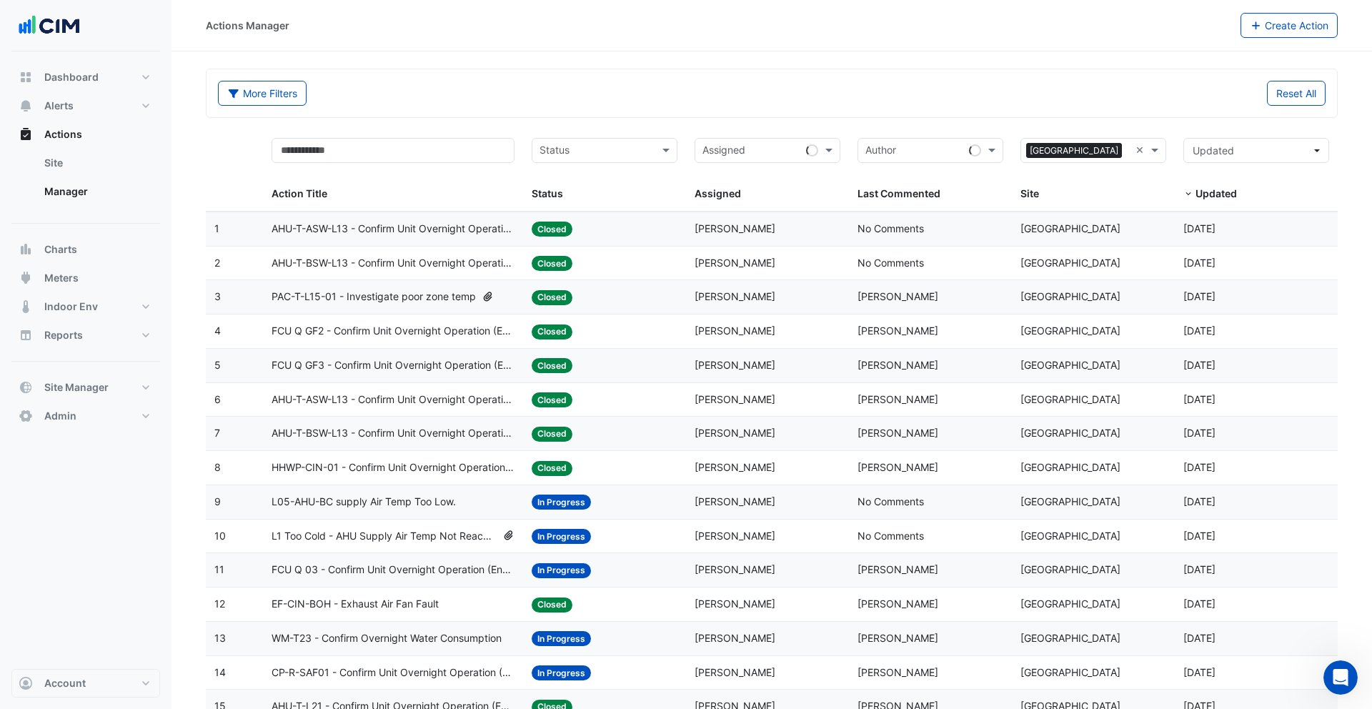
click at [482, 232] on span "AHU-T-ASW-L13 - Confirm Unit Overnight Operation (Energy Waste)" at bounding box center [394, 229] width 244 height 16
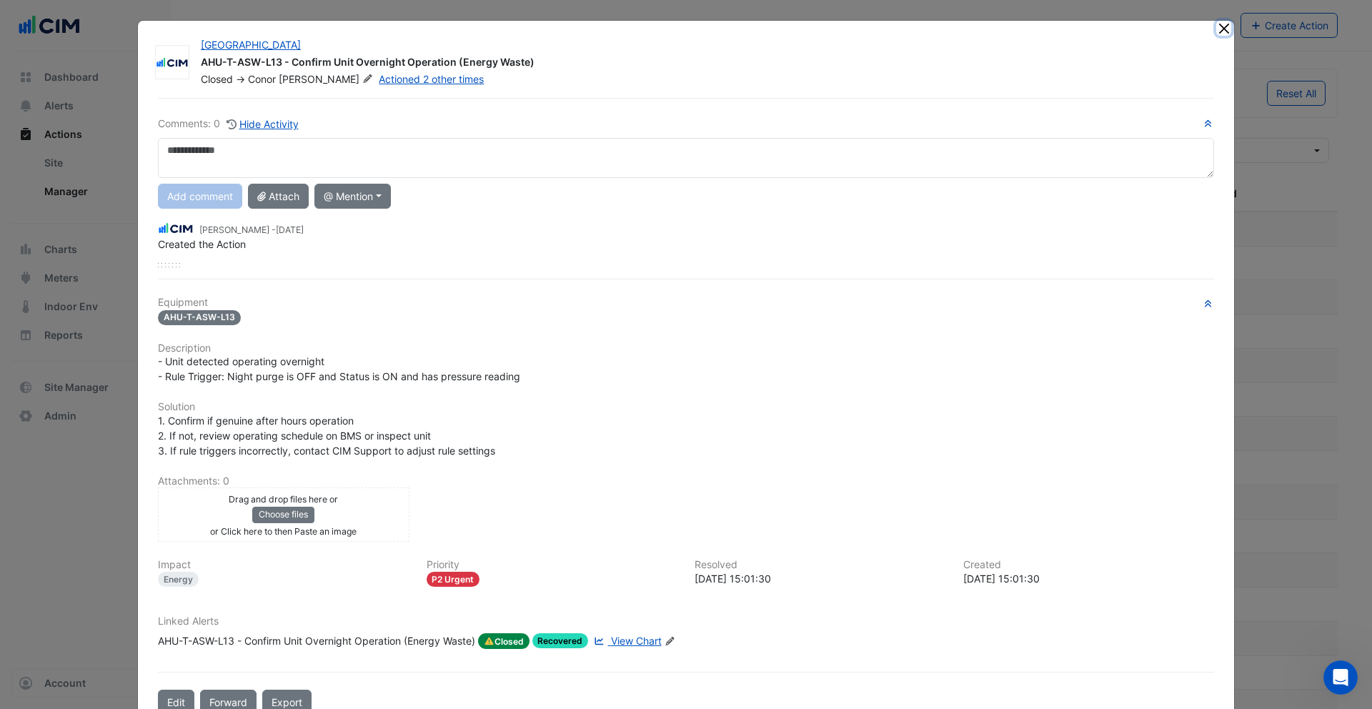
click at [1224, 29] on button "Close" at bounding box center [1223, 28] width 15 height 15
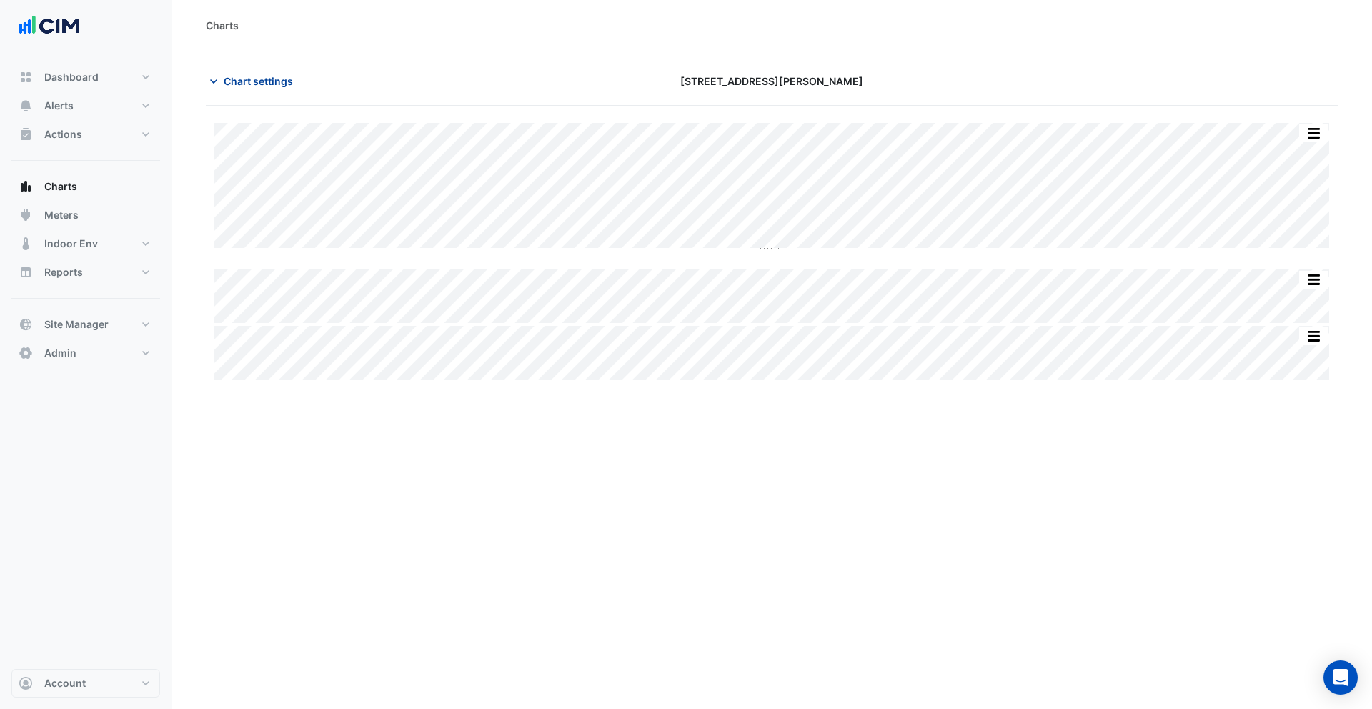
click at [270, 78] on span "Chart settings" at bounding box center [258, 81] width 69 height 15
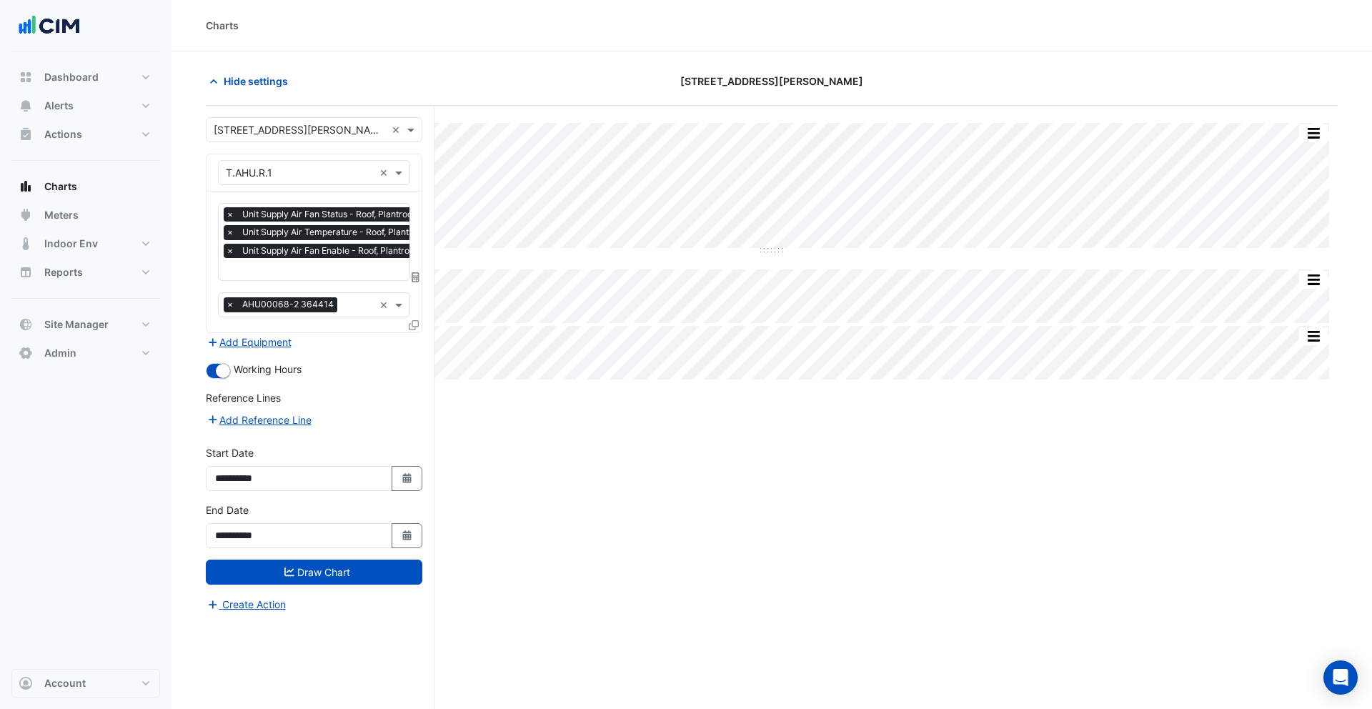
click at [592, 412] on div "Split All Split None Print Save as JPEG Save as PNG Pivot Data Table Export CSV…" at bounding box center [772, 434] width 1132 height 657
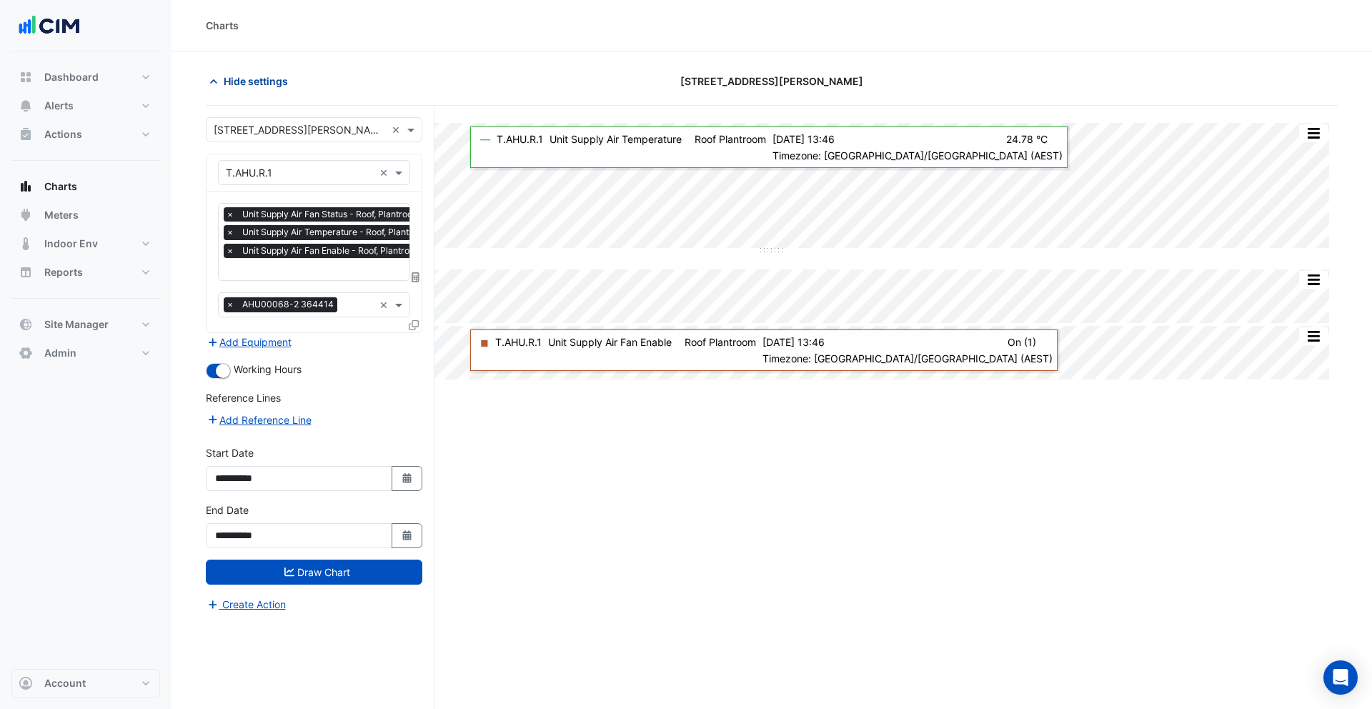
click at [236, 75] on span "Hide settings" at bounding box center [256, 81] width 64 height 15
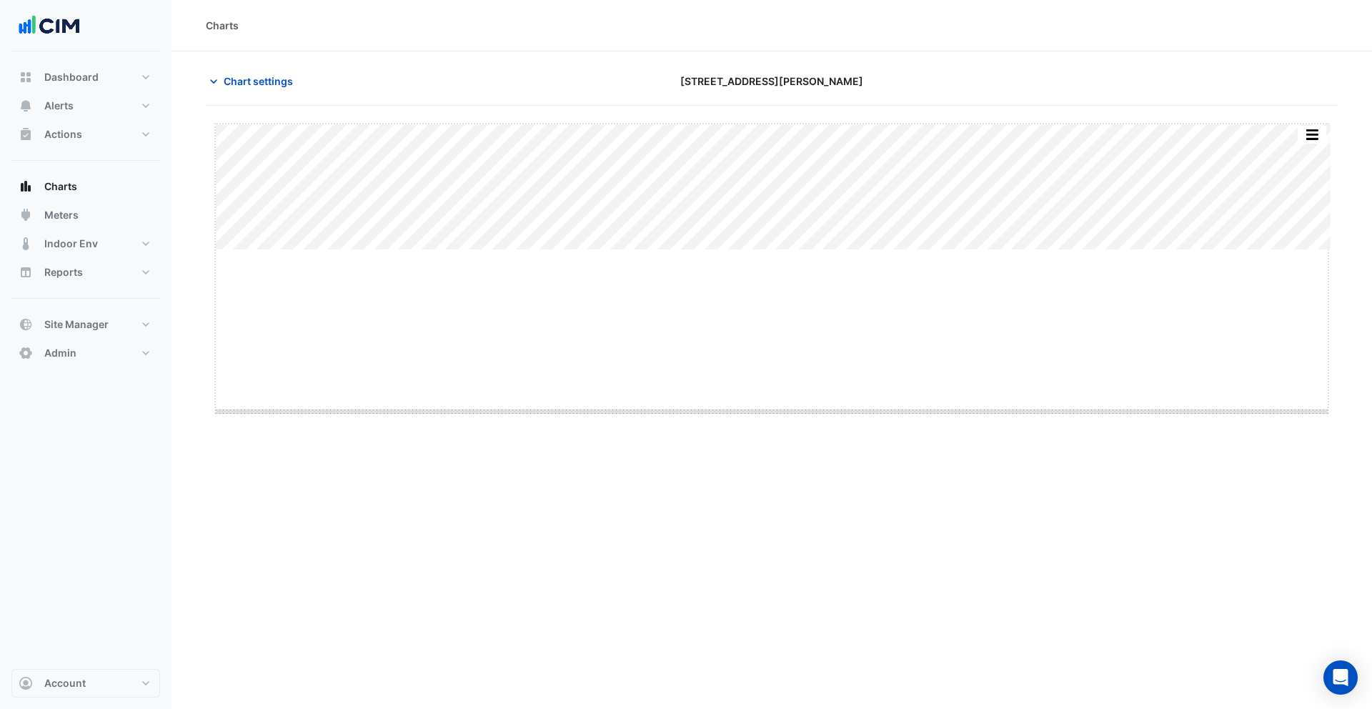
drag, startPoint x: 772, startPoint y: 251, endPoint x: 771, endPoint y: 416, distance: 165.1
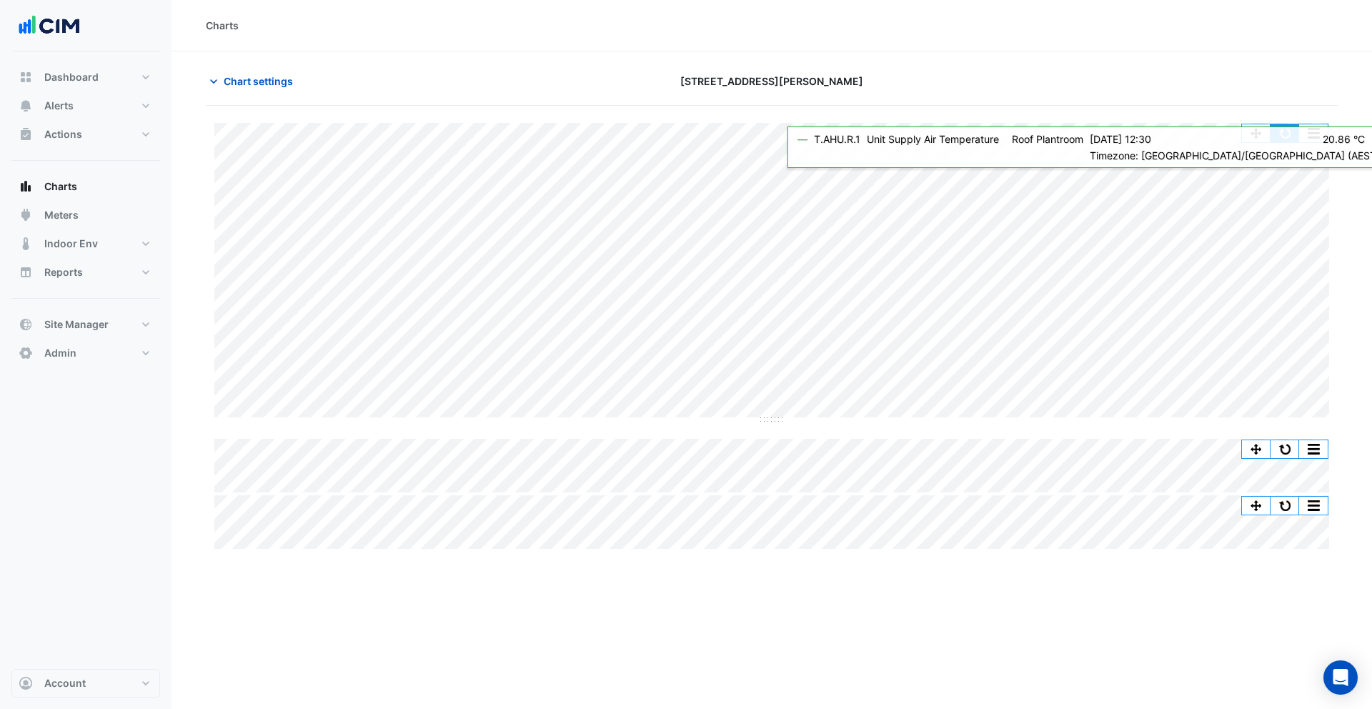
click at [1284, 137] on button "button" at bounding box center [1285, 133] width 29 height 18
